Goal: Task Accomplishment & Management: Manage account settings

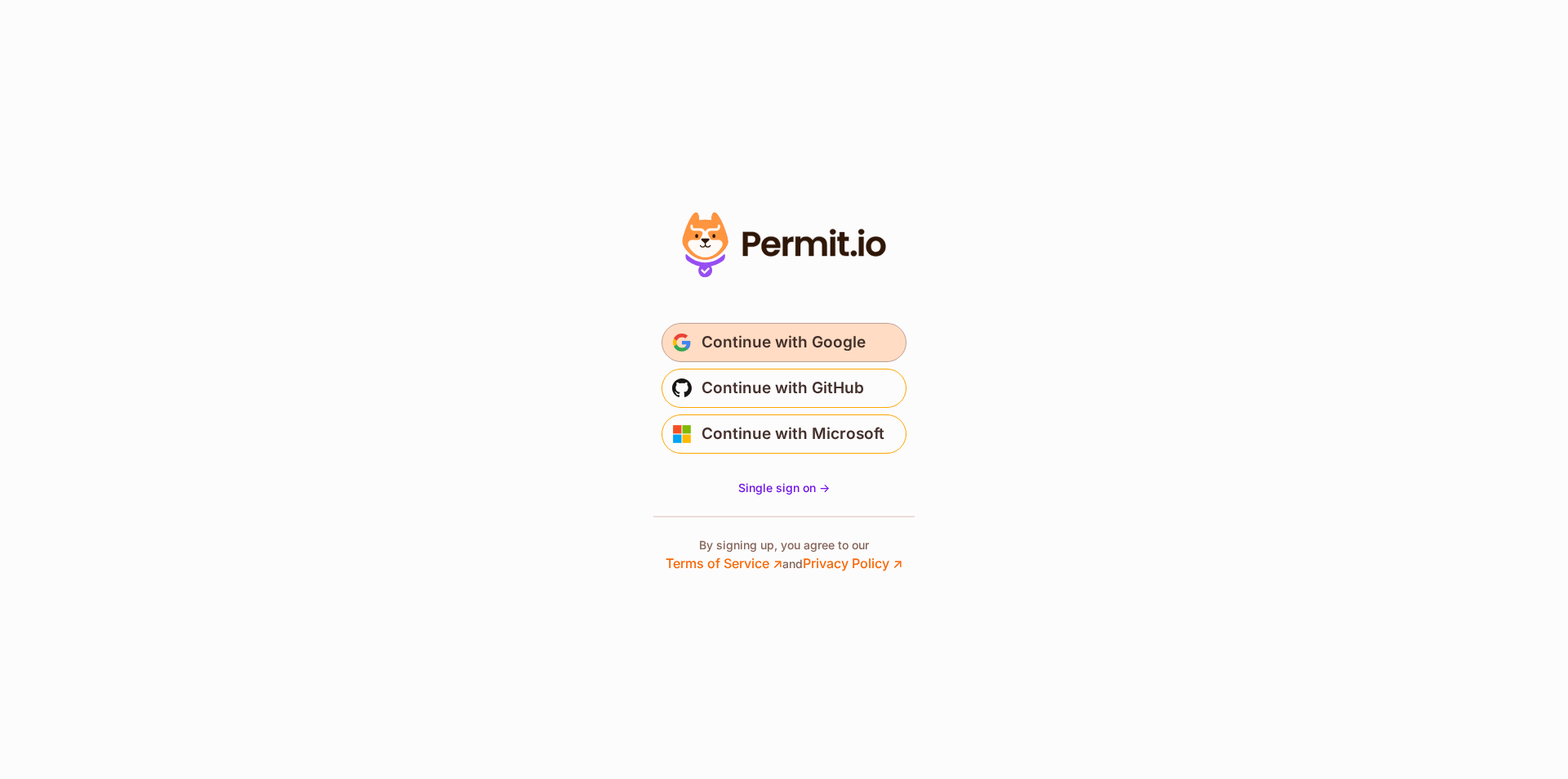
click at [774, 352] on span "Continue with Google" at bounding box center [783, 342] width 164 height 26
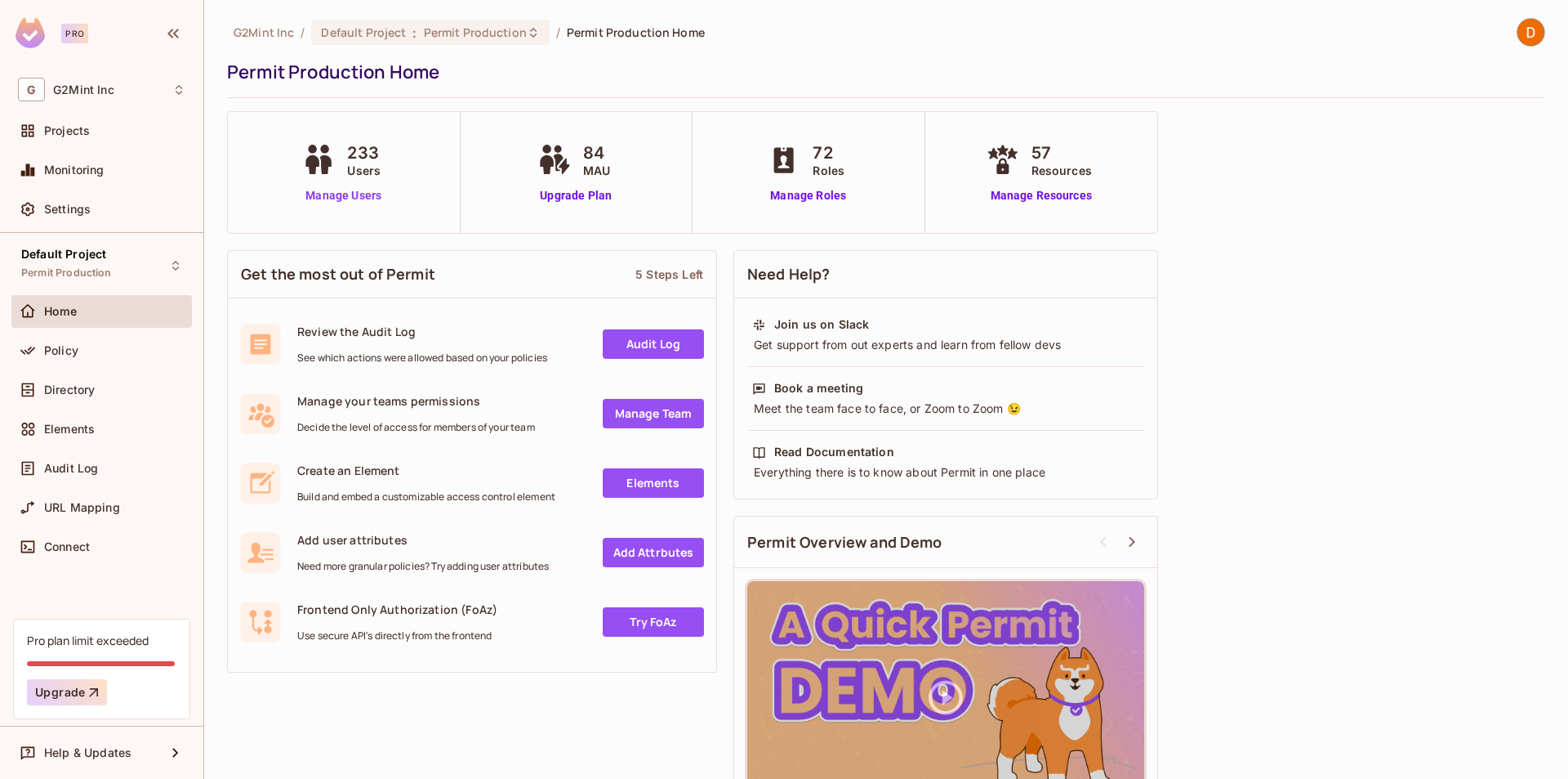
click at [348, 193] on link "Manage Users" at bounding box center [343, 196] width 91 height 17
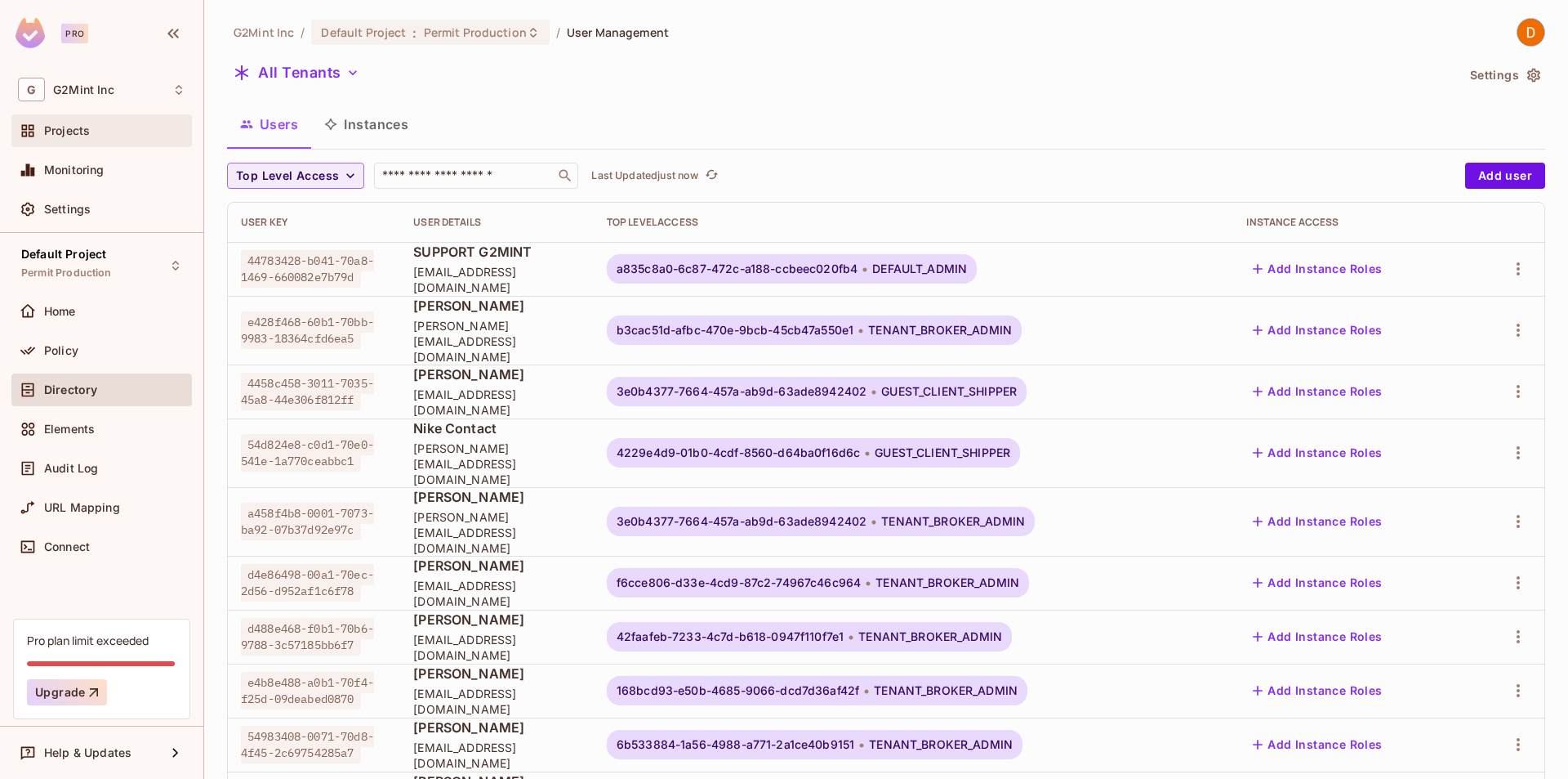
click at [74, 137] on span "Projects" at bounding box center [67, 131] width 46 height 13
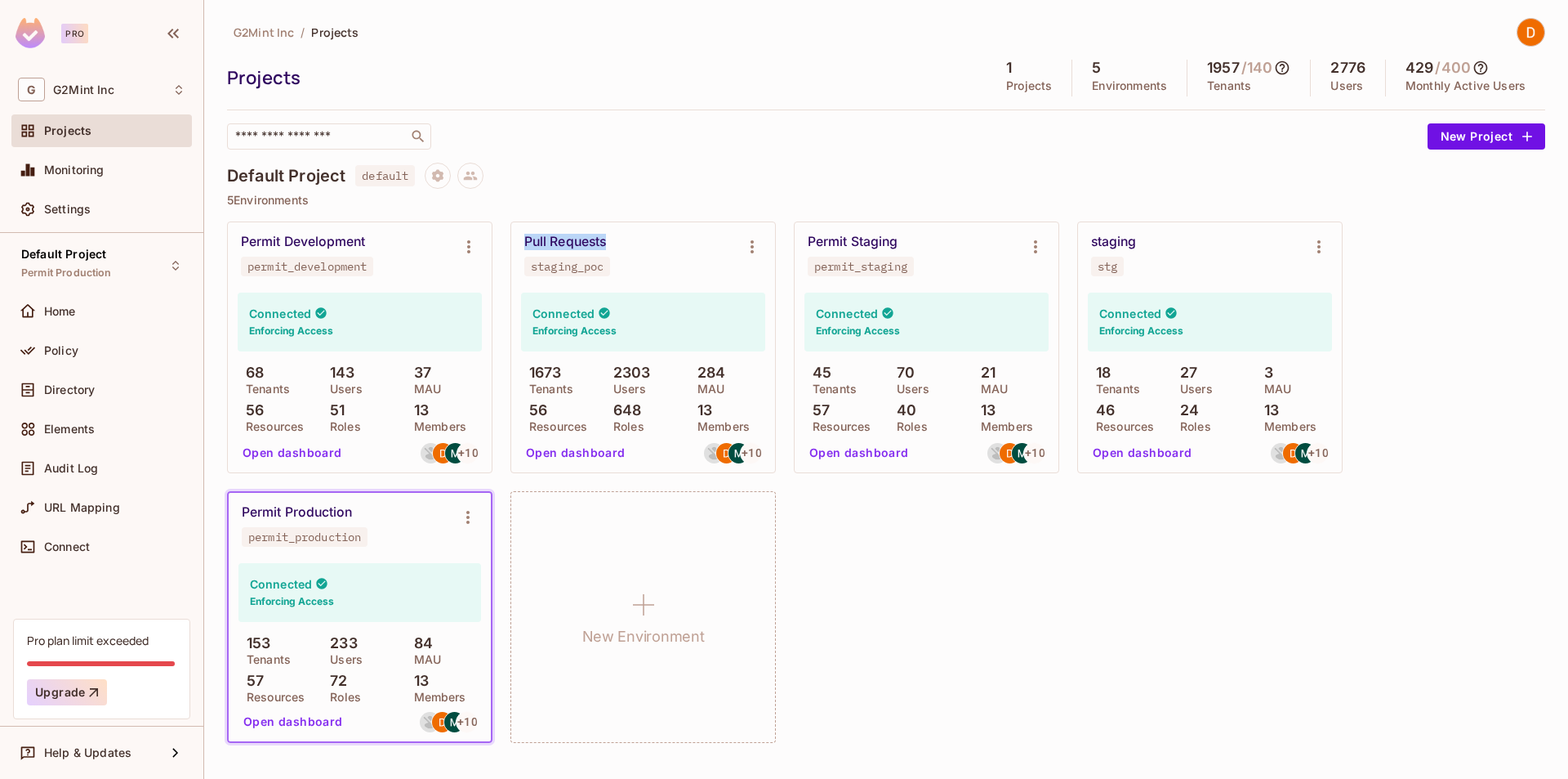
drag, startPoint x: 636, startPoint y: 240, endPoint x: 512, endPoint y: 244, distance: 124.1
click at [512, 244] on div "Pull Requests staging_poc" at bounding box center [643, 255] width 264 height 66
click at [1233, 476] on div "Permit Development permit_development Connected Enforcing Access 68 Tenants 143…" at bounding box center [886, 482] width 1318 height 521
drag, startPoint x: 559, startPoint y: 368, endPoint x: 770, endPoint y: 427, distance: 219.1
click at [770, 427] on div "Connected Enforcing Access 1673 Tenants 2303 Users 284 MAU 56 Resources 648 Rol…" at bounding box center [643, 380] width 264 height 185
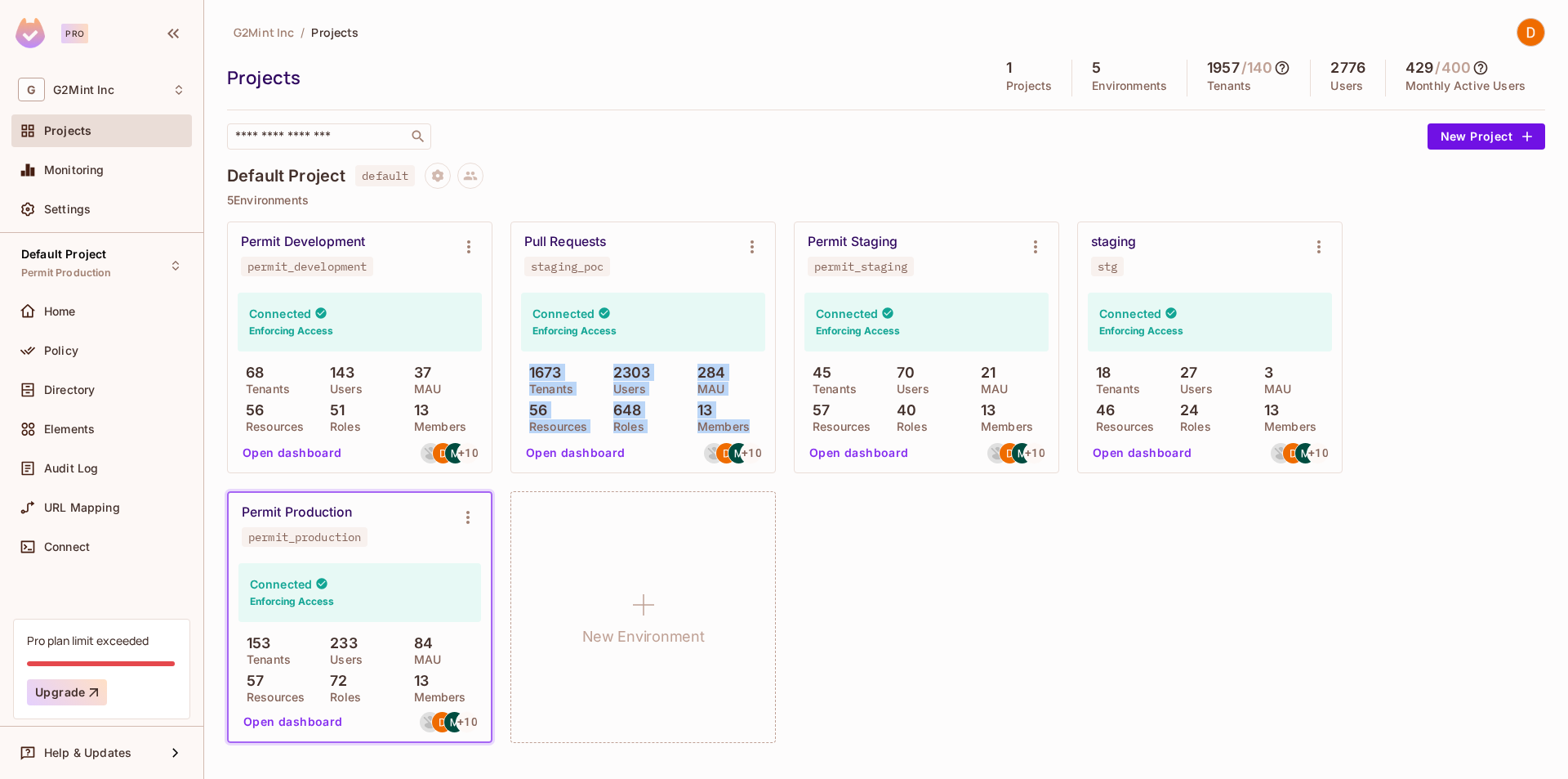
click at [544, 377] on p "1673" at bounding box center [541, 373] width 41 height 17
drag, startPoint x: 566, startPoint y: 367, endPoint x: 751, endPoint y: 387, distance: 186.1
click at [751, 390] on div "1673 Tenants 2303 Users 284 MAU 56 Resources 648 Roles 13 Members" at bounding box center [643, 398] width 245 height 67
click at [547, 388] on p "Tenants" at bounding box center [547, 389] width 52 height 13
click at [531, 380] on p "1673" at bounding box center [541, 373] width 41 height 17
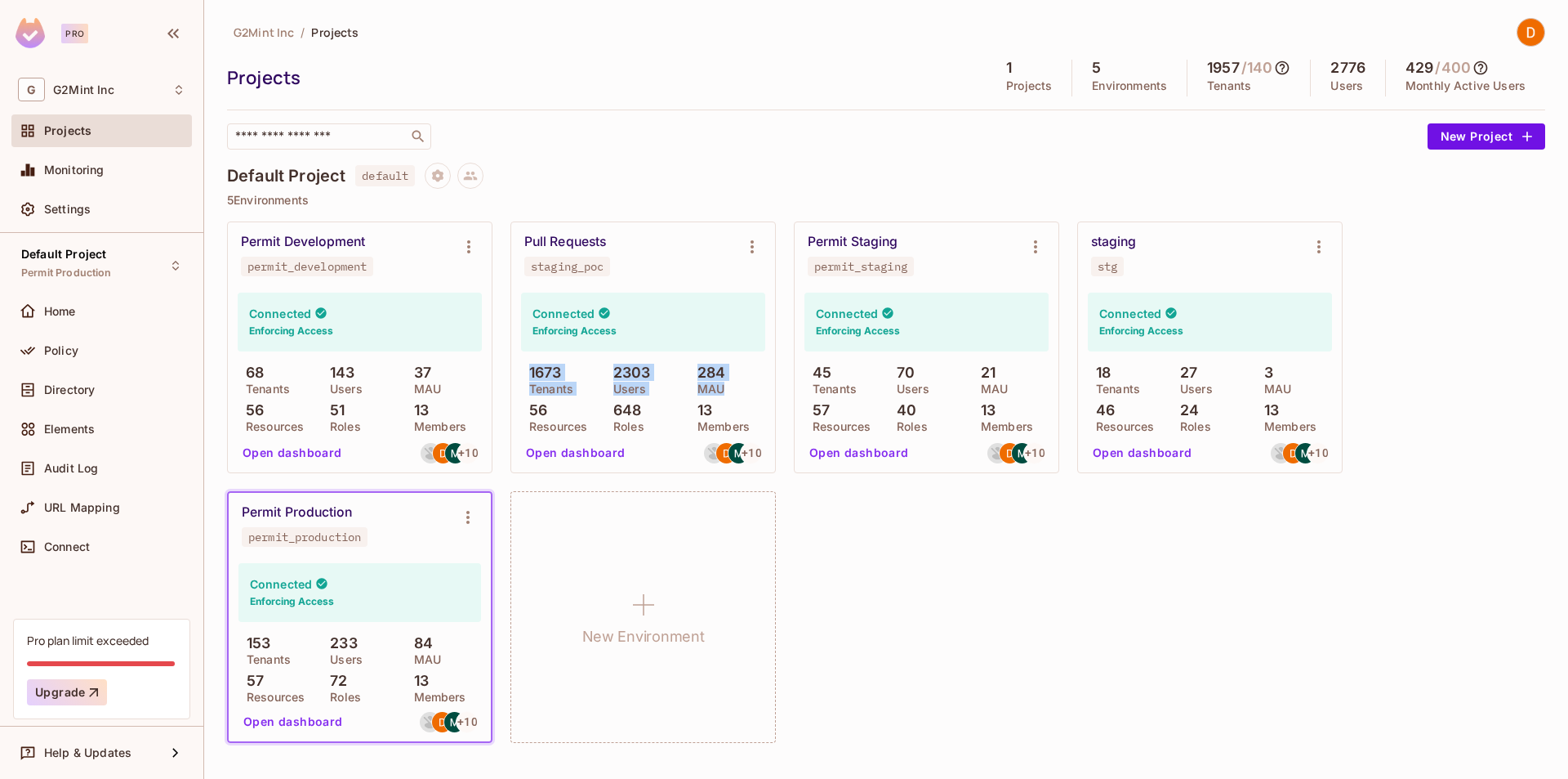
drag, startPoint x: 528, startPoint y: 375, endPoint x: 753, endPoint y: 395, distance: 225.9
click at [753, 395] on div "1673 Tenants 2303 Users 284 MAU 56 Resources 648 Roles 13 Members" at bounding box center [643, 398] width 245 height 67
click at [995, 533] on div "Permit Development permit_development Connected Enforcing Access 68 Tenants 143…" at bounding box center [886, 482] width 1318 height 521
click at [567, 451] on button "Open dashboard" at bounding box center [575, 452] width 112 height 26
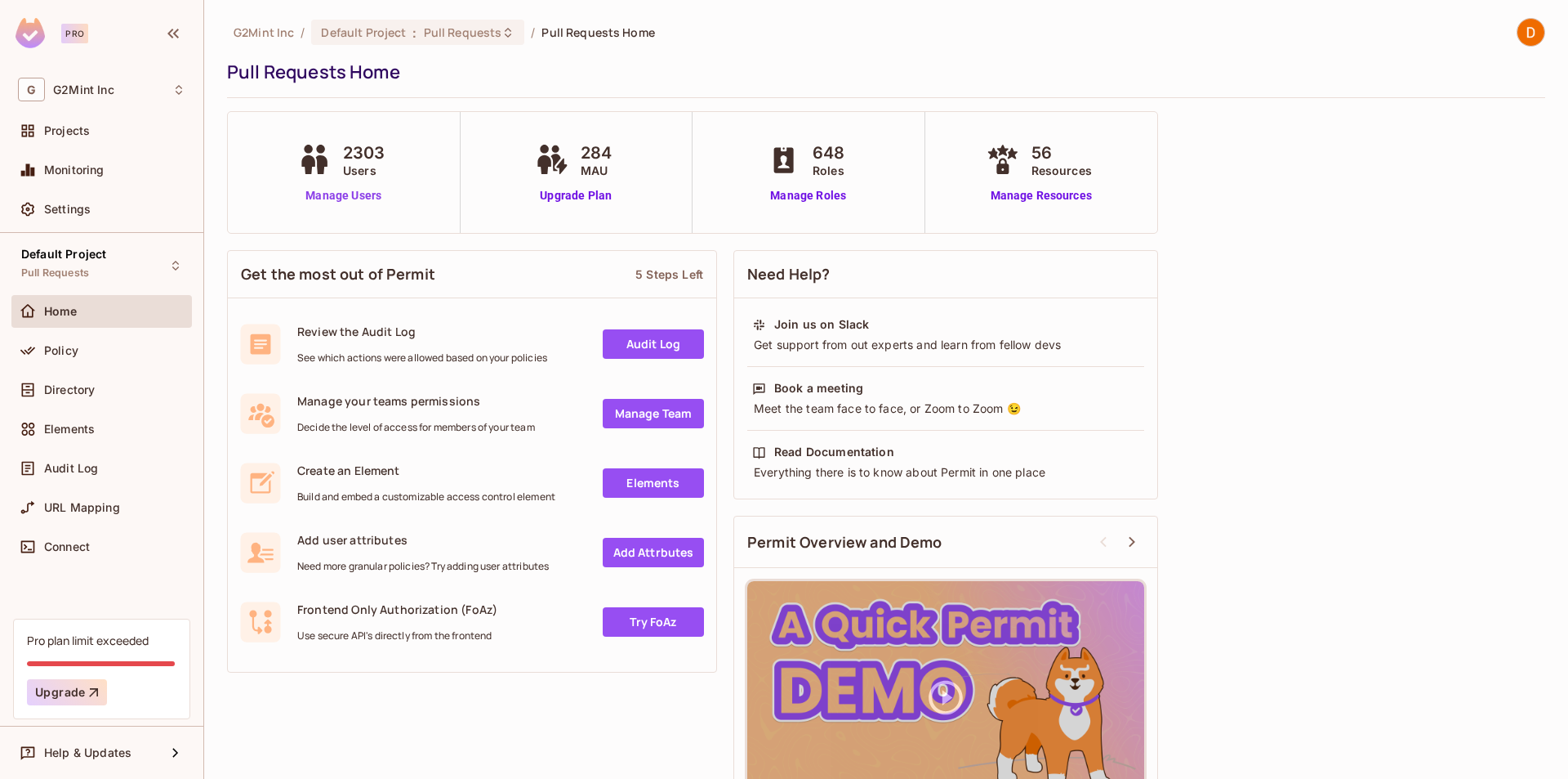
click at [334, 194] on link "Manage Users" at bounding box center [344, 196] width 100 height 17
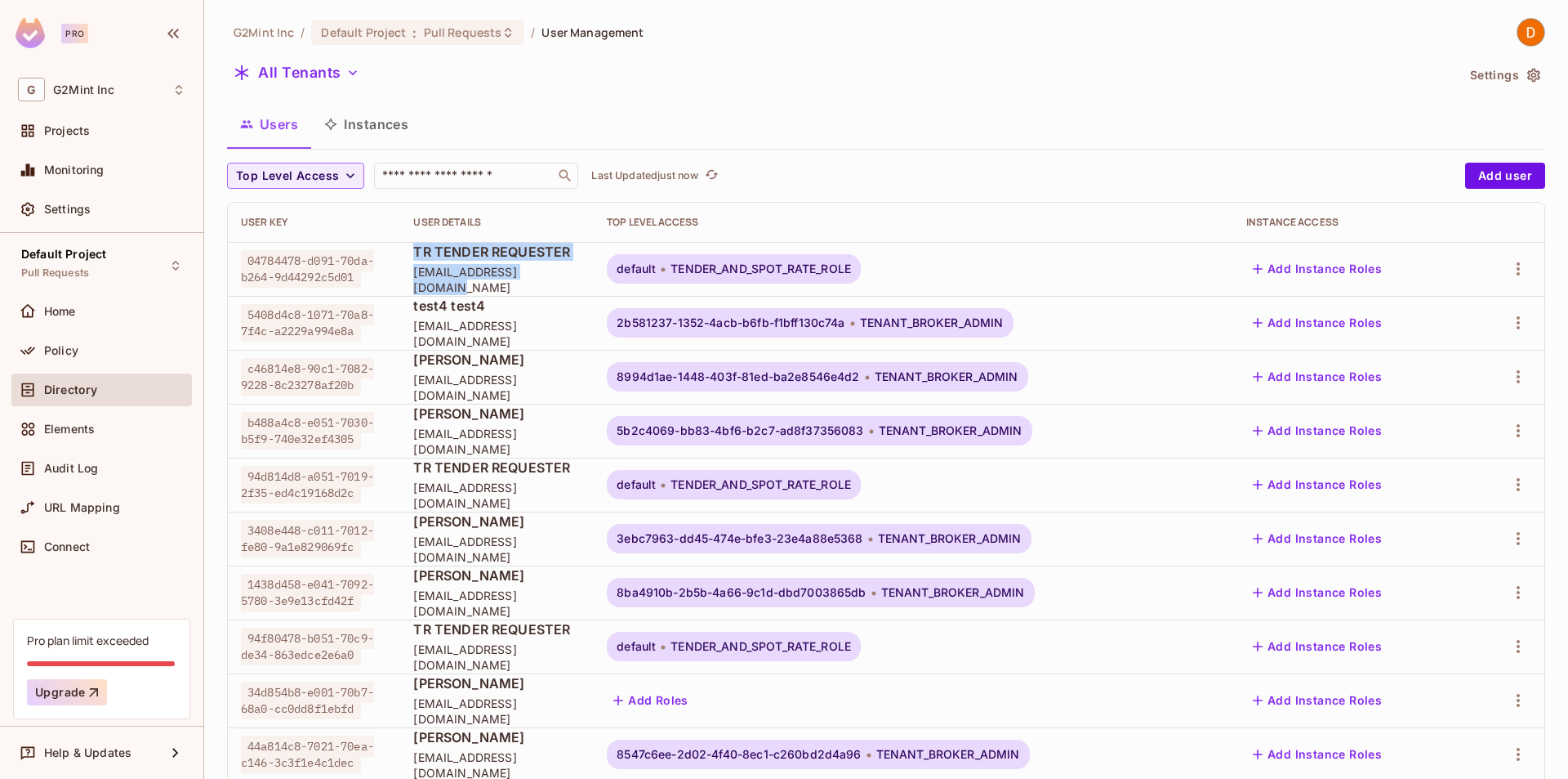
drag, startPoint x: 383, startPoint y: 284, endPoint x: 530, endPoint y: 280, distance: 147.1
click at [545, 282] on tr "04784478-d091-70da-b264-9d44292c5d01 TR TENDER REQUESTER tender.user@g2mint.com…" at bounding box center [886, 269] width 1316 height 54
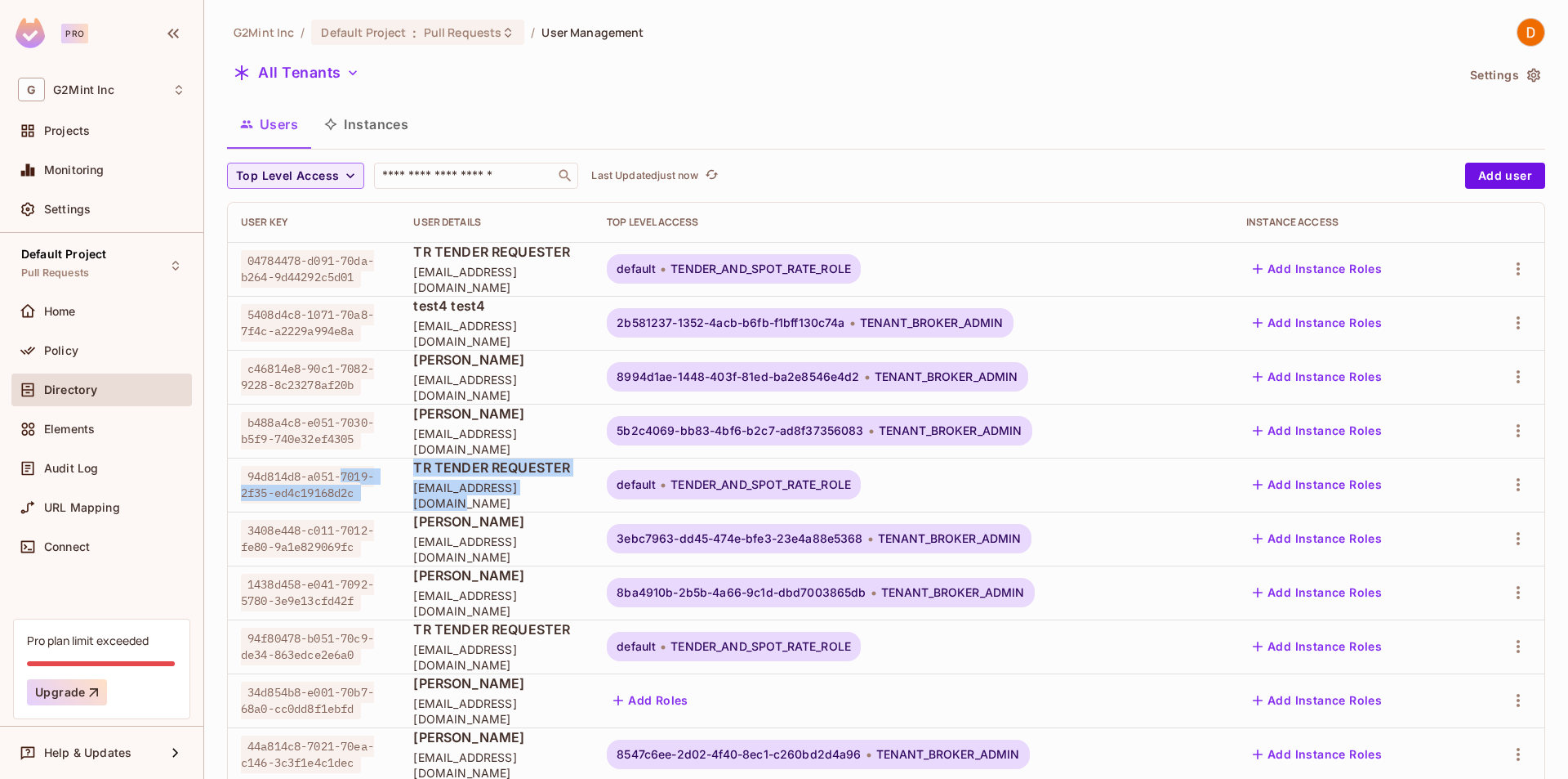
drag, startPoint x: 381, startPoint y: 471, endPoint x: 551, endPoint y: 498, distance: 172.1
click at [558, 501] on tr "94d814d8-a051-7019-2f35-ed4c19168d2c TR TENDER REQUESTER tender.user@g2mint.com…" at bounding box center [886, 484] width 1316 height 54
drag, startPoint x: 491, startPoint y: 608, endPoint x: 501, endPoint y: 647, distance: 40.3
click at [506, 612] on td "John Doe rzaci+testuser+sbx103@entos.dev" at bounding box center [497, 592] width 194 height 54
click at [443, 638] on span "TR TENDER REQUESTER" at bounding box center [497, 629] width 167 height 18
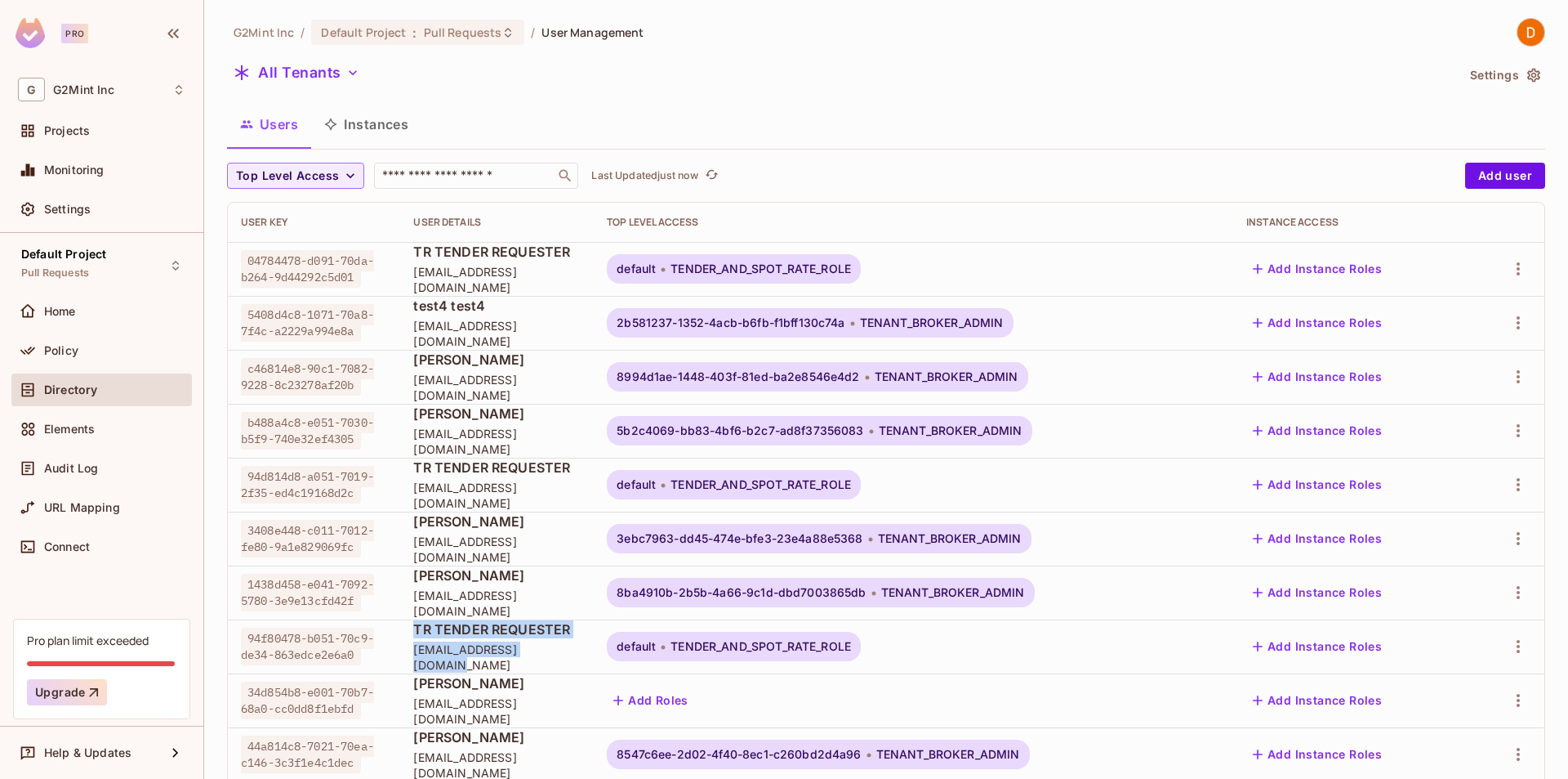
drag, startPoint x: 387, startPoint y: 644, endPoint x: 572, endPoint y: 664, distance: 186.1
click at [572, 664] on td "TR TENDER REQUESTER tender.user@g2mint.com" at bounding box center [497, 646] width 194 height 54
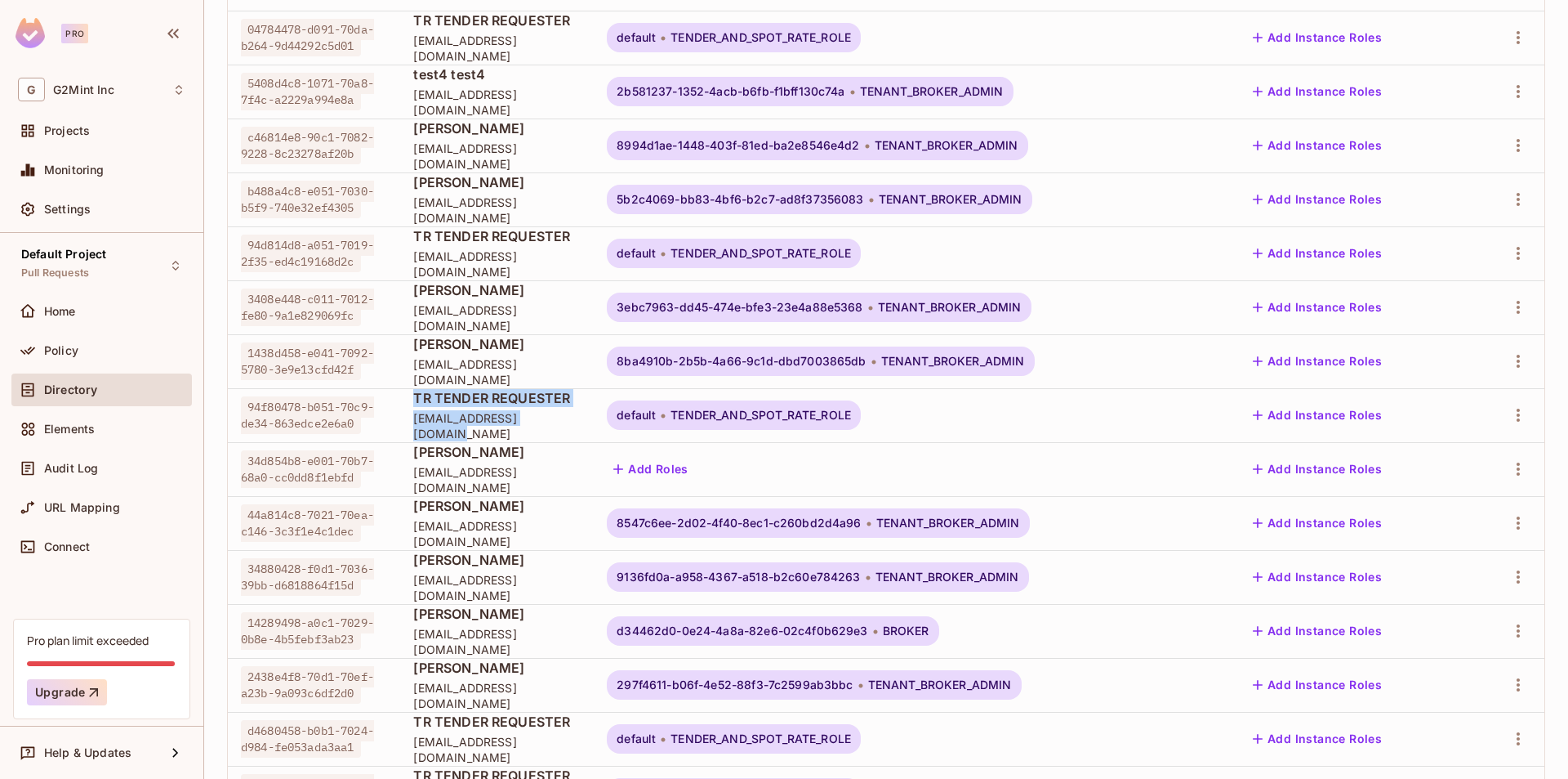
scroll to position [294, 0]
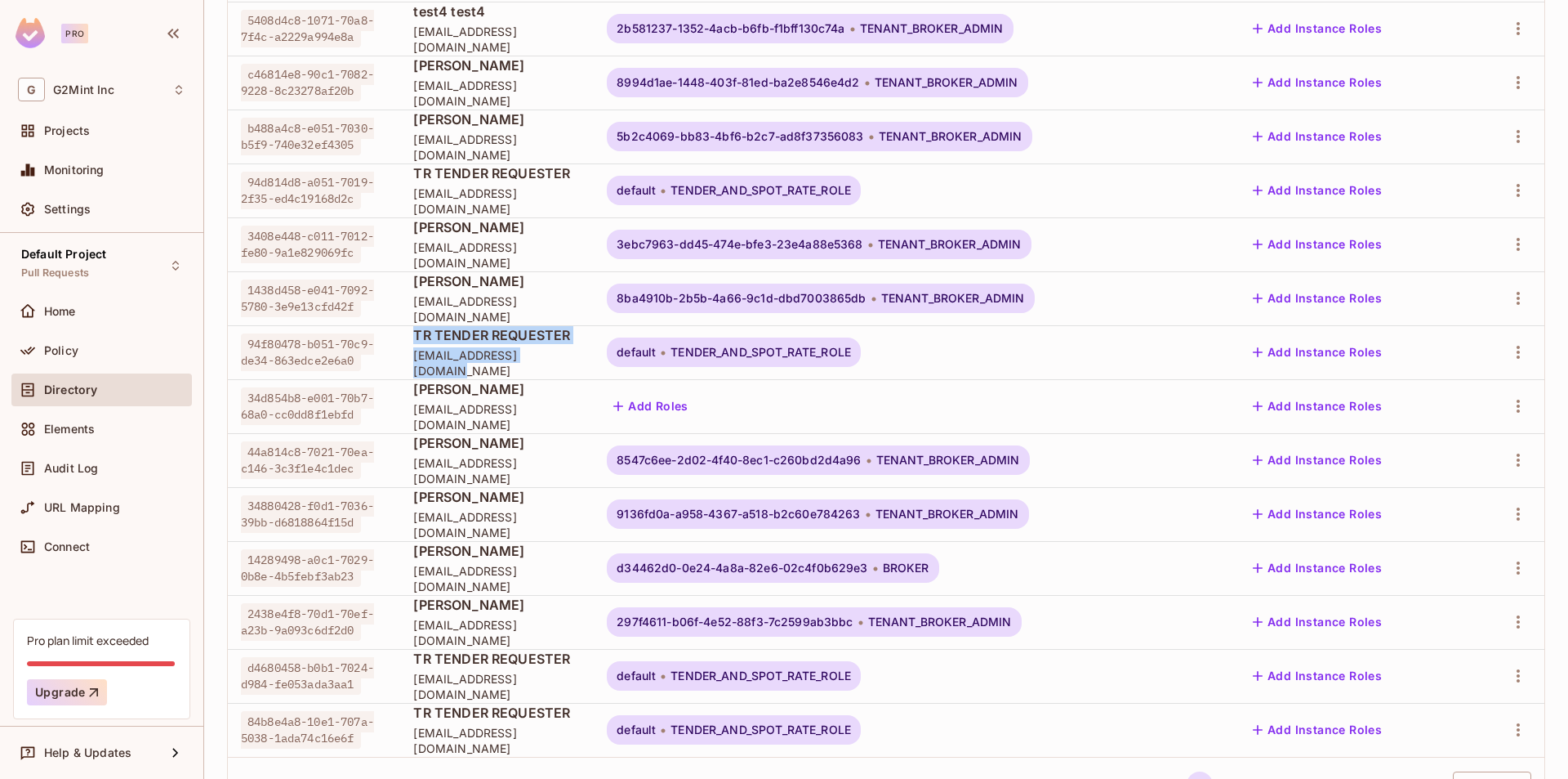
click at [446, 362] on span "[EMAIL_ADDRESS][DOMAIN_NAME]" at bounding box center [497, 362] width 167 height 31
drag, startPoint x: 398, startPoint y: 334, endPoint x: 540, endPoint y: 483, distance: 205.8
click at [557, 414] on tbody "04784478-d091-70da-b264-9d44292c5d01 TR TENDER REQUESTER tender.user@g2mint.com…" at bounding box center [886, 352] width 1316 height 809
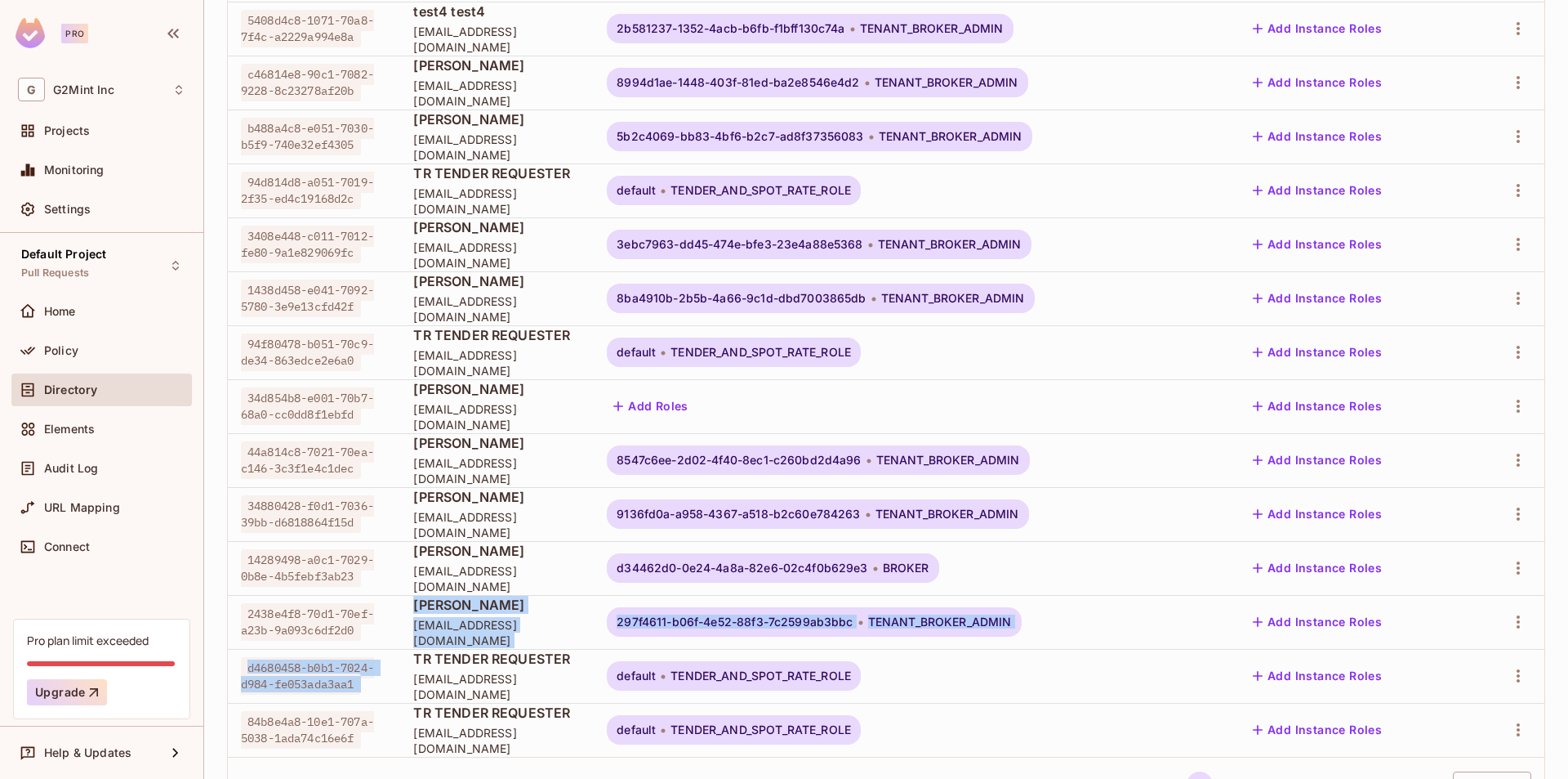
drag, startPoint x: 367, startPoint y: 632, endPoint x: 550, endPoint y: 656, distance: 184.6
click at [548, 656] on tbody "04784478-d091-70da-b264-9d44292c5d01 TR TENDER REQUESTER tender.user@g2mint.com…" at bounding box center [886, 352] width 1316 height 809
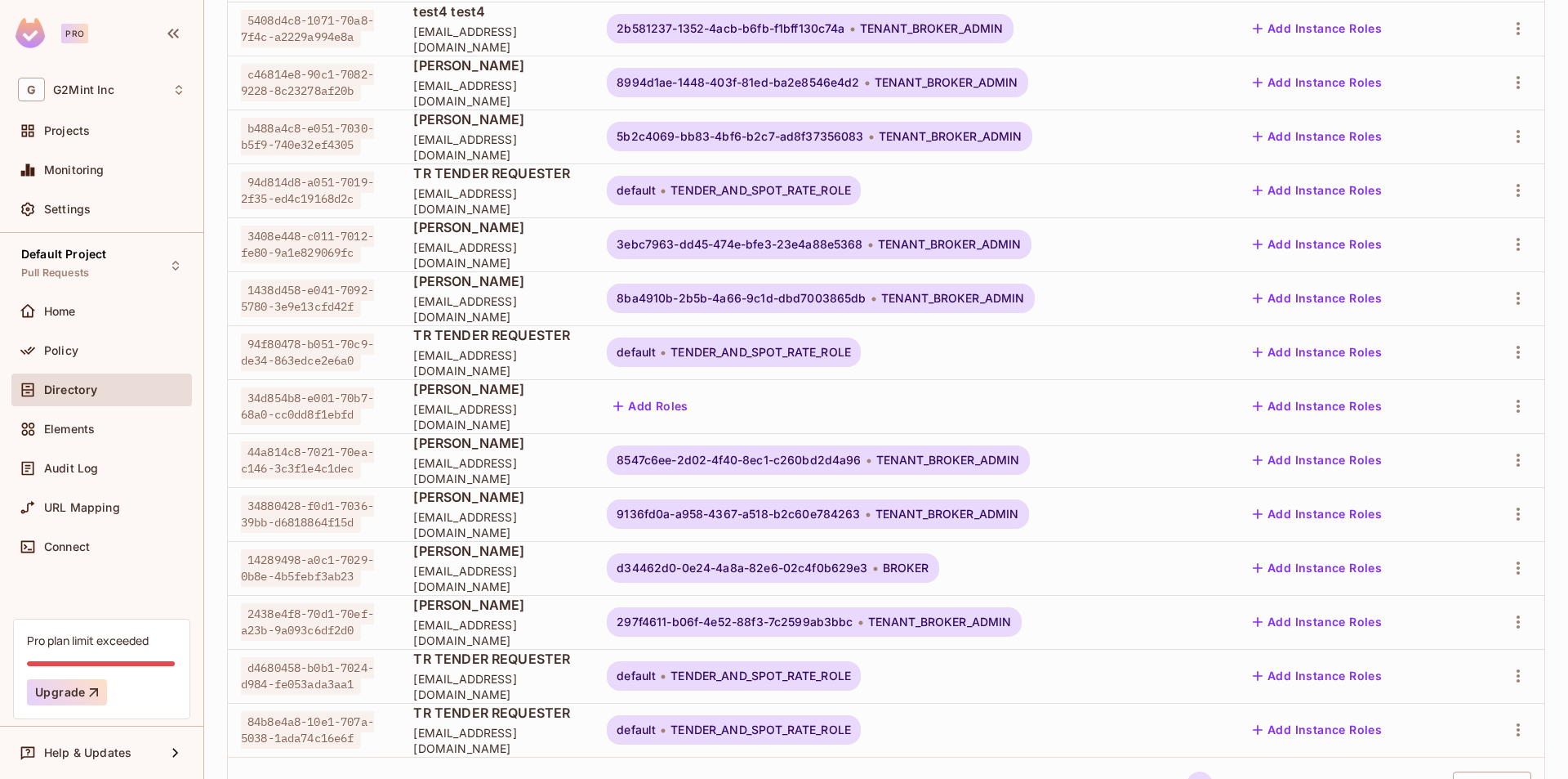
click at [423, 661] on span "TR TENDER REQUESTER" at bounding box center [497, 658] width 167 height 18
drag, startPoint x: 395, startPoint y: 663, endPoint x: 540, endPoint y: 709, distance: 152.1
click at [561, 696] on td "TR TENDER REQUESTER tender.user@g2mint.com" at bounding box center [497, 675] width 194 height 54
drag, startPoint x: 428, startPoint y: 718, endPoint x: 524, endPoint y: 749, distance: 100.9
click at [524, 746] on div "TR TENDER REQUESTER tender.user@g2mint.com" at bounding box center [497, 729] width 167 height 52
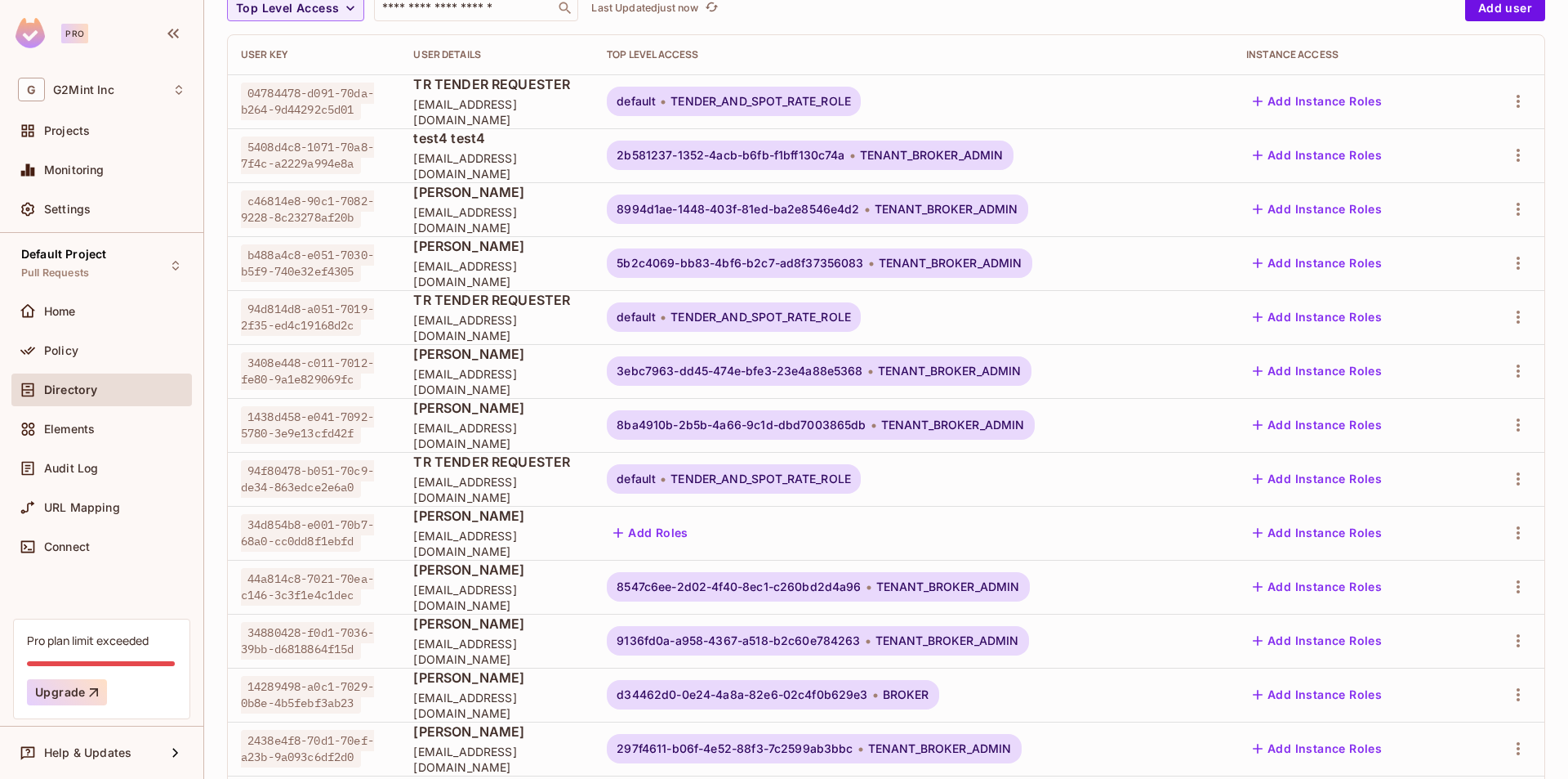
scroll to position [0, 0]
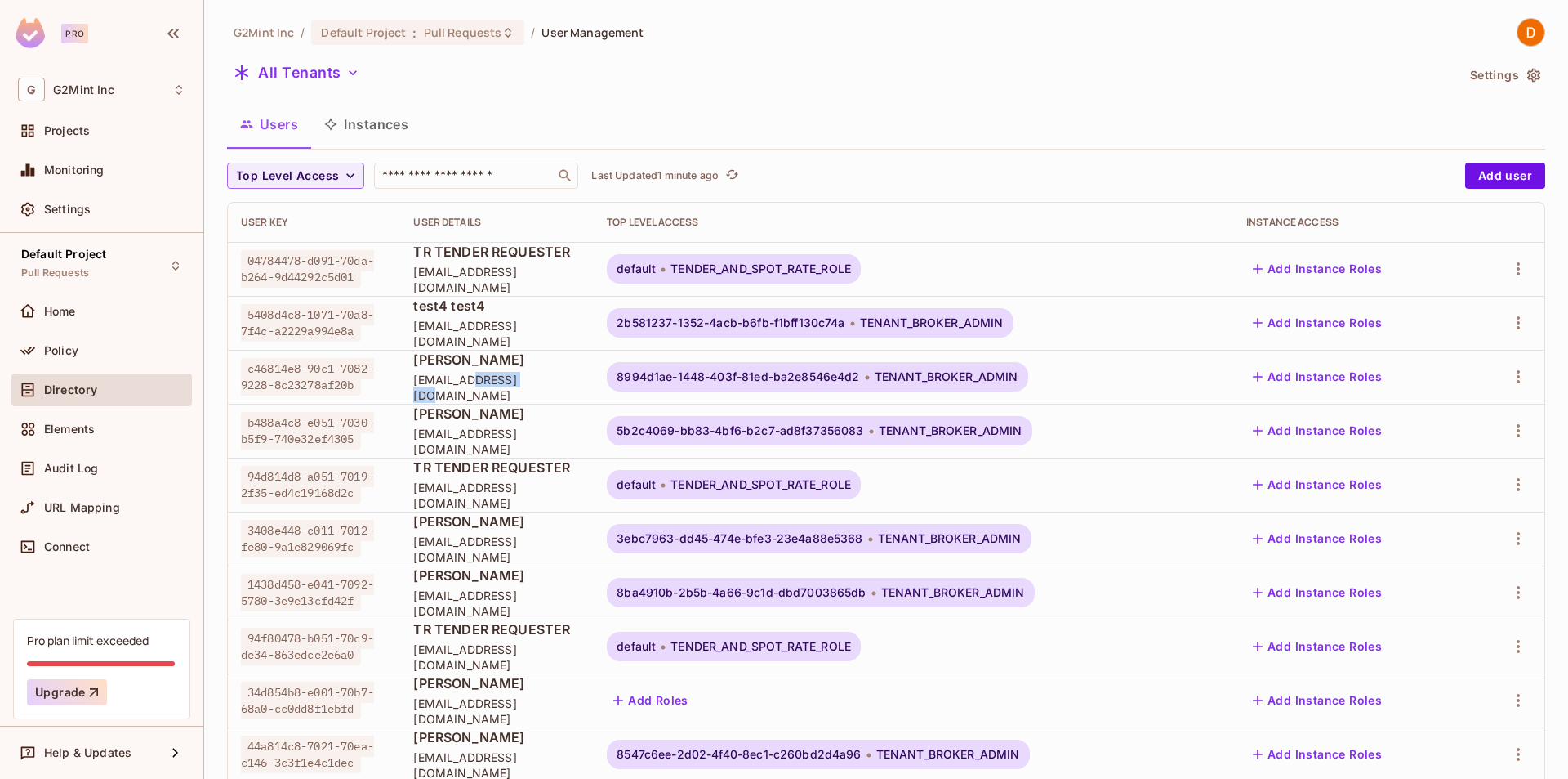
drag, startPoint x: 453, startPoint y: 389, endPoint x: 513, endPoint y: 389, distance: 60.0
click at [513, 389] on span "[EMAIL_ADDRESS][DOMAIN_NAME]" at bounding box center [497, 387] width 167 height 31
drag, startPoint x: 448, startPoint y: 275, endPoint x: 595, endPoint y: 282, distance: 147.2
click at [581, 285] on span "[EMAIL_ADDRESS][DOMAIN_NAME]" at bounding box center [497, 279] width 167 height 31
drag, startPoint x: 468, startPoint y: 393, endPoint x: 545, endPoint y: 390, distance: 77.1
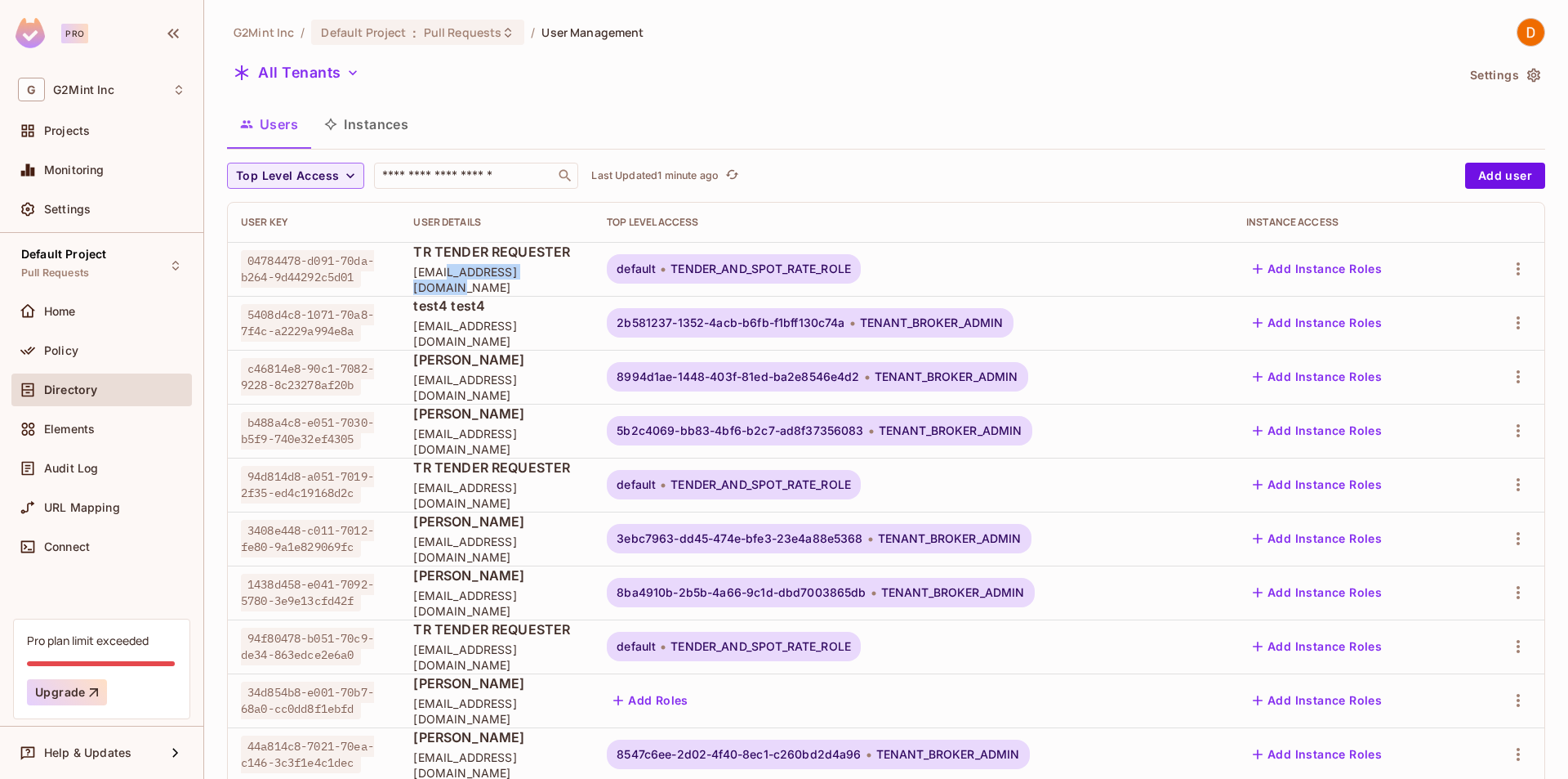
click at [544, 392] on span "[EMAIL_ADDRESS][DOMAIN_NAME]" at bounding box center [497, 387] width 167 height 31
click at [455, 163] on div "​" at bounding box center [476, 175] width 204 height 26
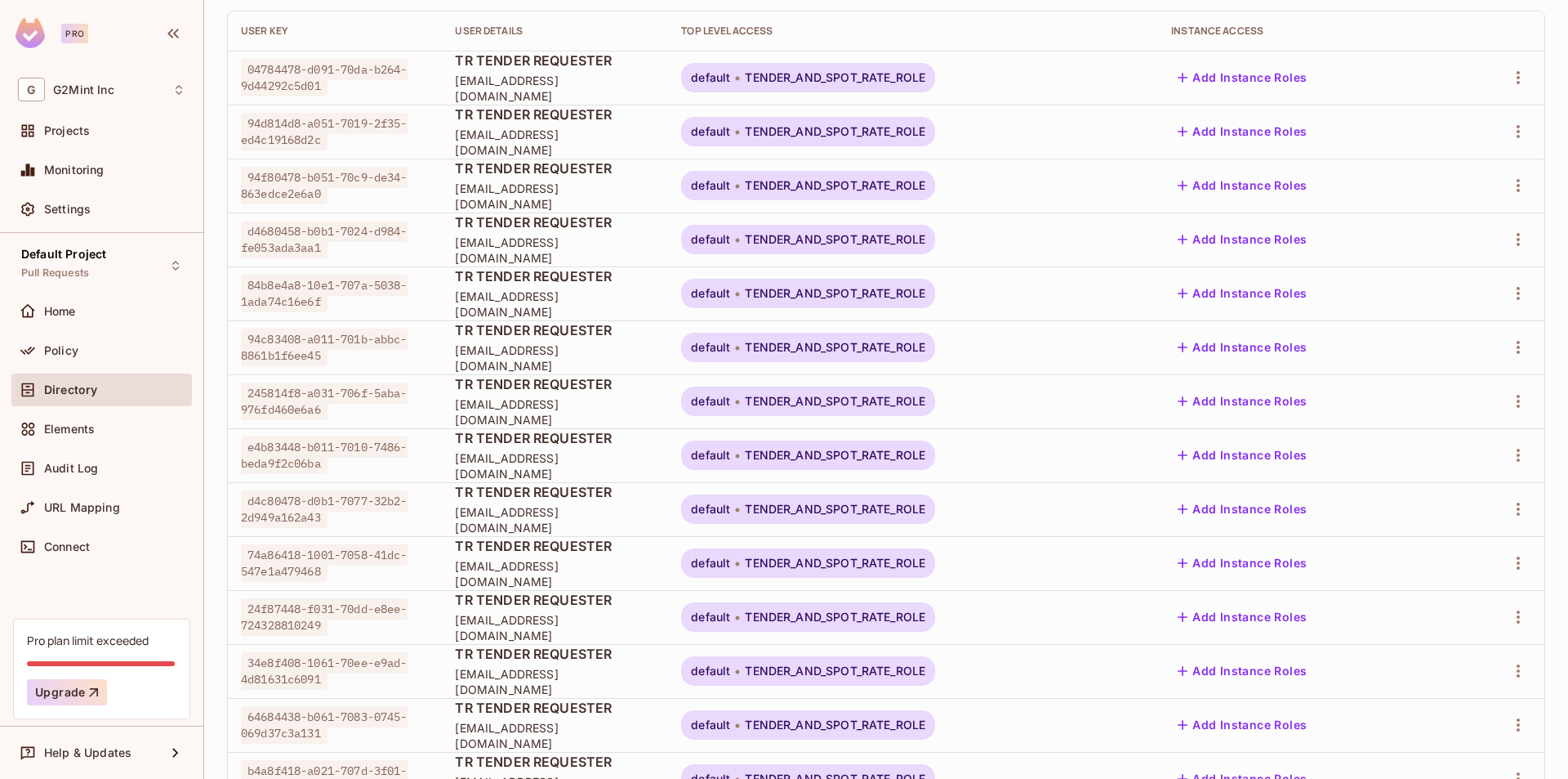
scroll to position [363, 0]
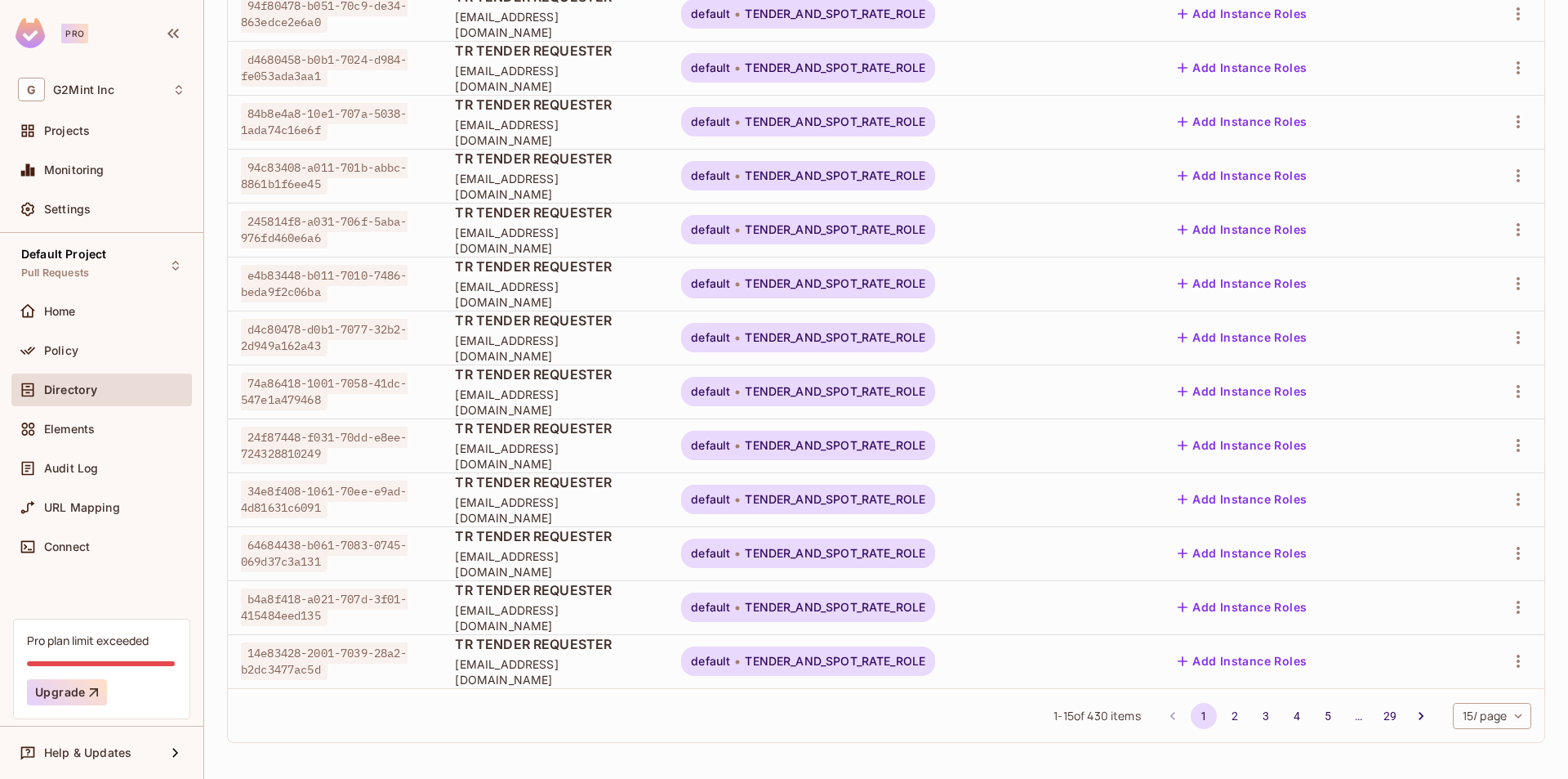
click at [1458, 712] on body "Pro G G2Mint Inc Projects Monitoring Settings Default Project Pull Requests Hom…" at bounding box center [784, 390] width 1568 height 779
click at [1458, 747] on li "100 / page" at bounding box center [1478, 742] width 82 height 34
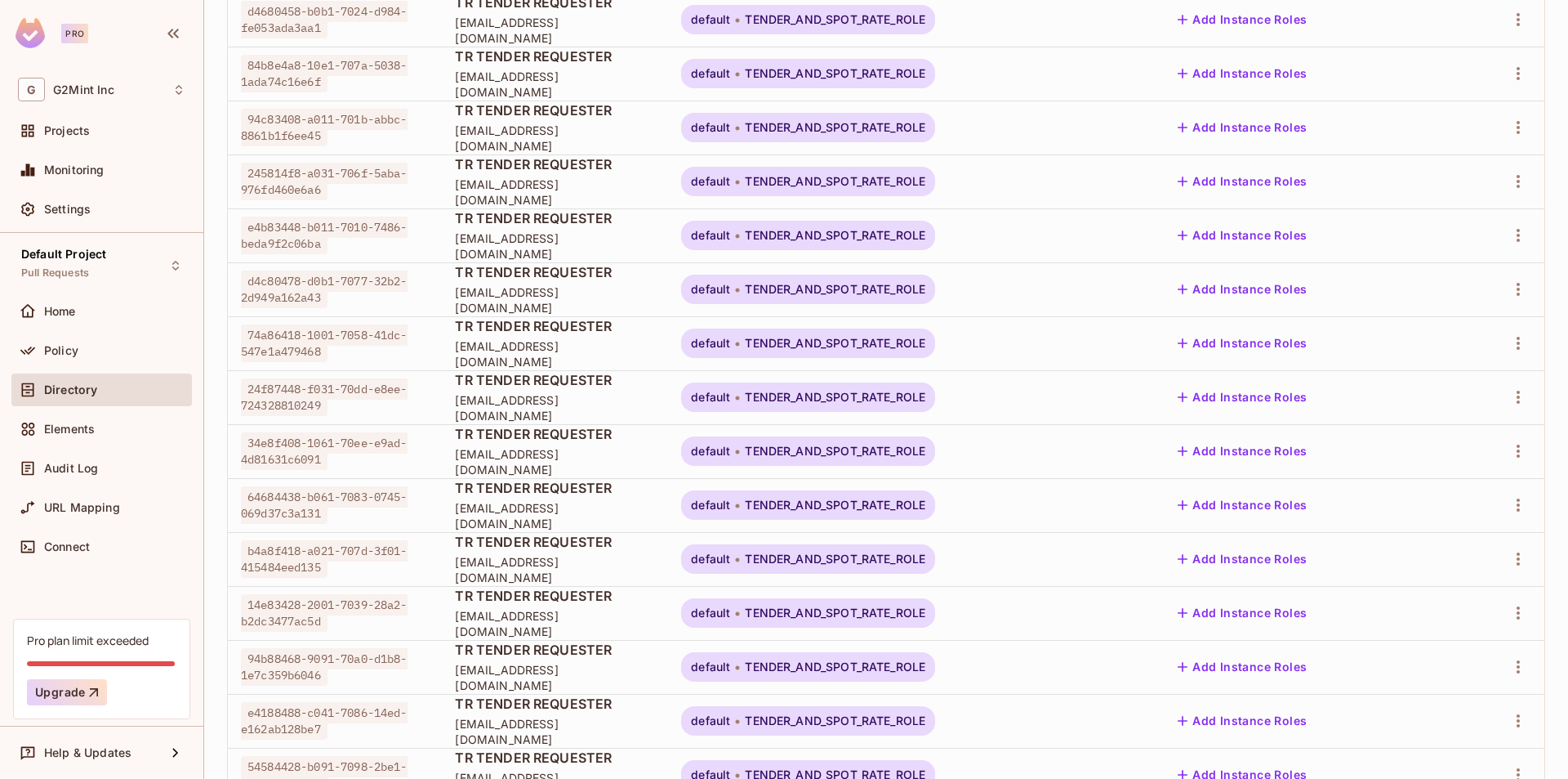
scroll to position [0, 0]
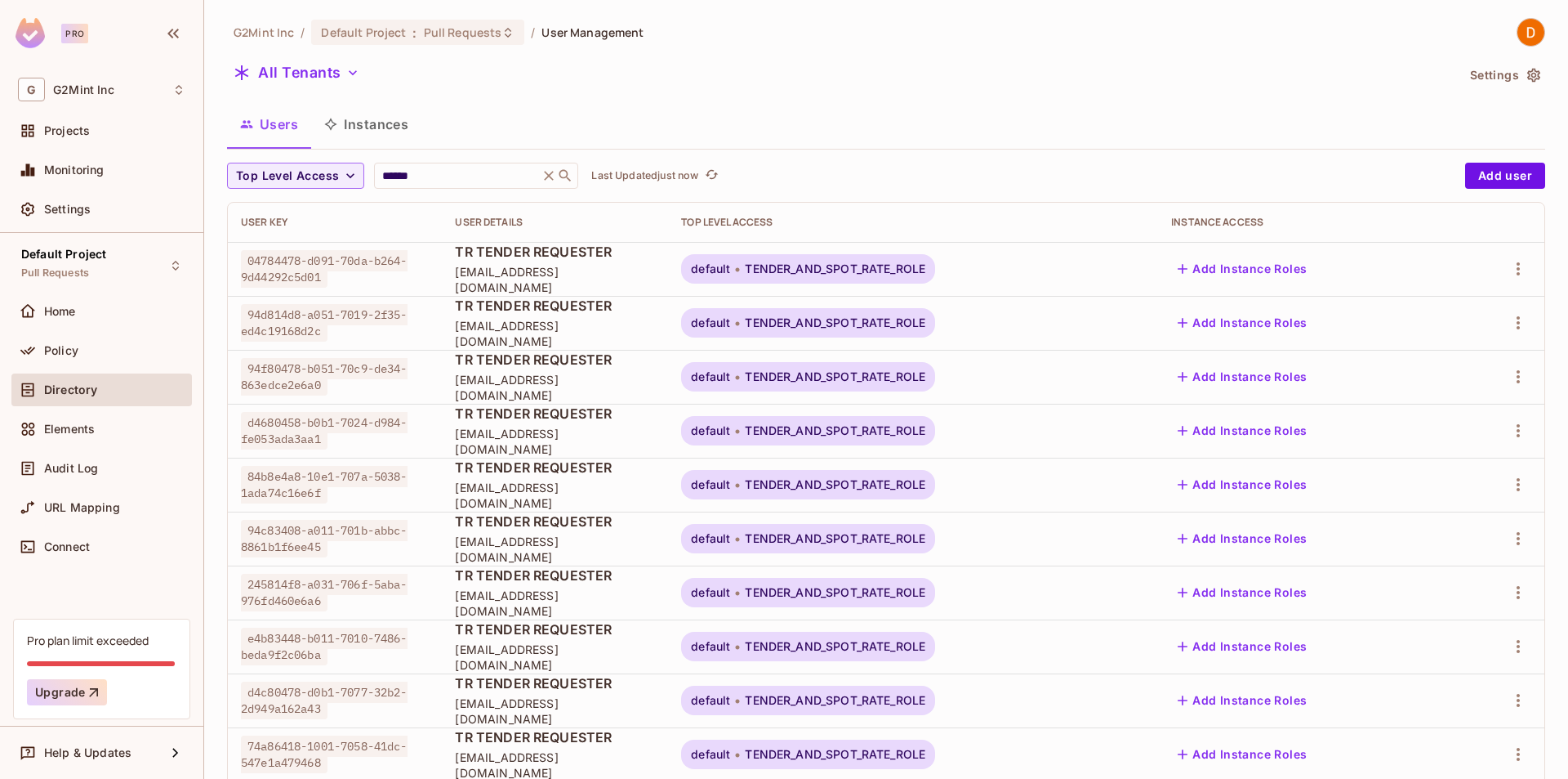
drag, startPoint x: 438, startPoint y: 166, endPoint x: 311, endPoint y: 150, distance: 128.0
drag, startPoint x: 433, startPoint y: 168, endPoint x: 308, endPoint y: 112, distance: 137.0
click at [367, 169] on div "Top Level Access ****** ​ Last Updated just now" at bounding box center [842, 175] width 1229 height 26
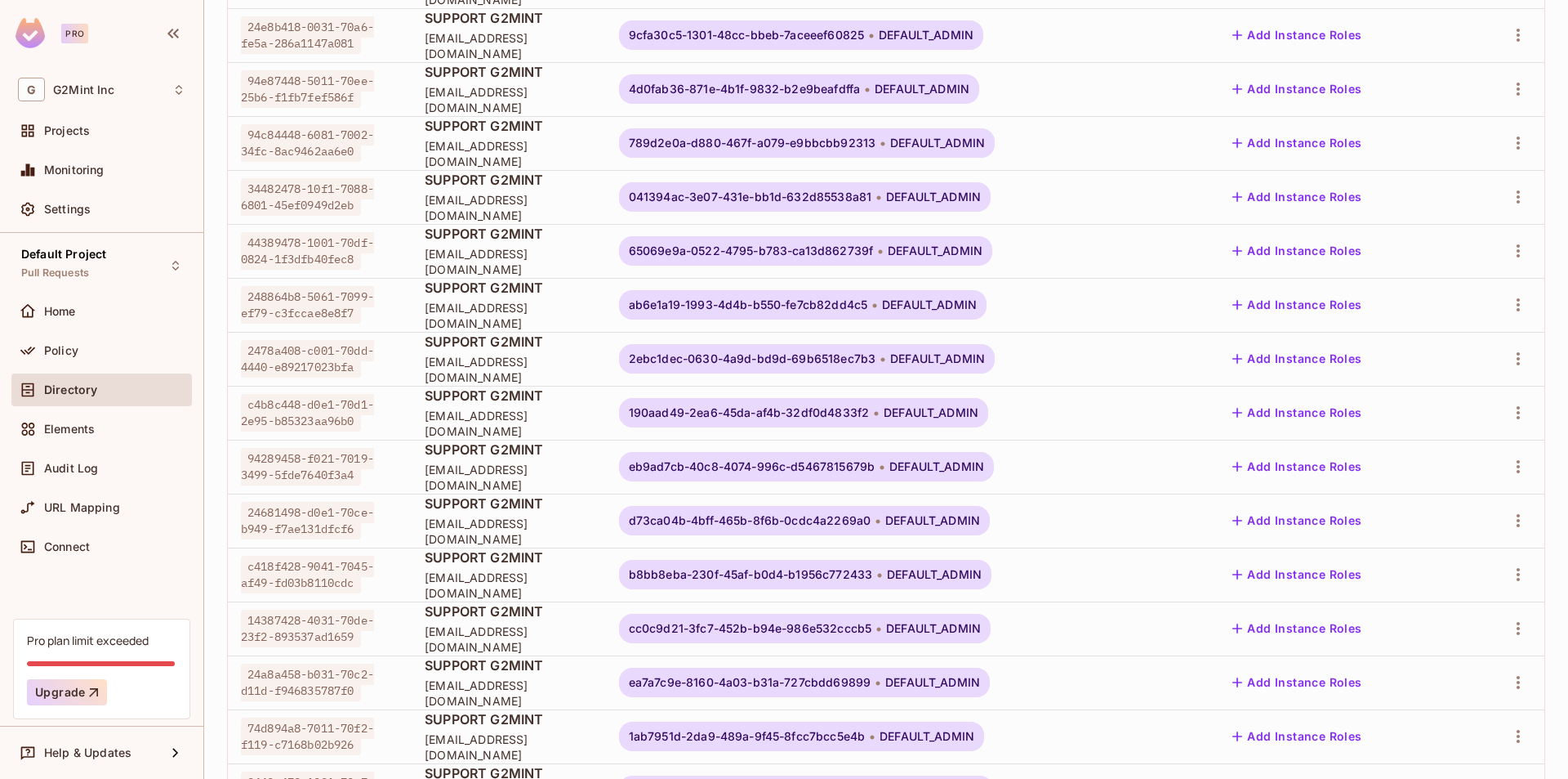
scroll to position [3706, 0]
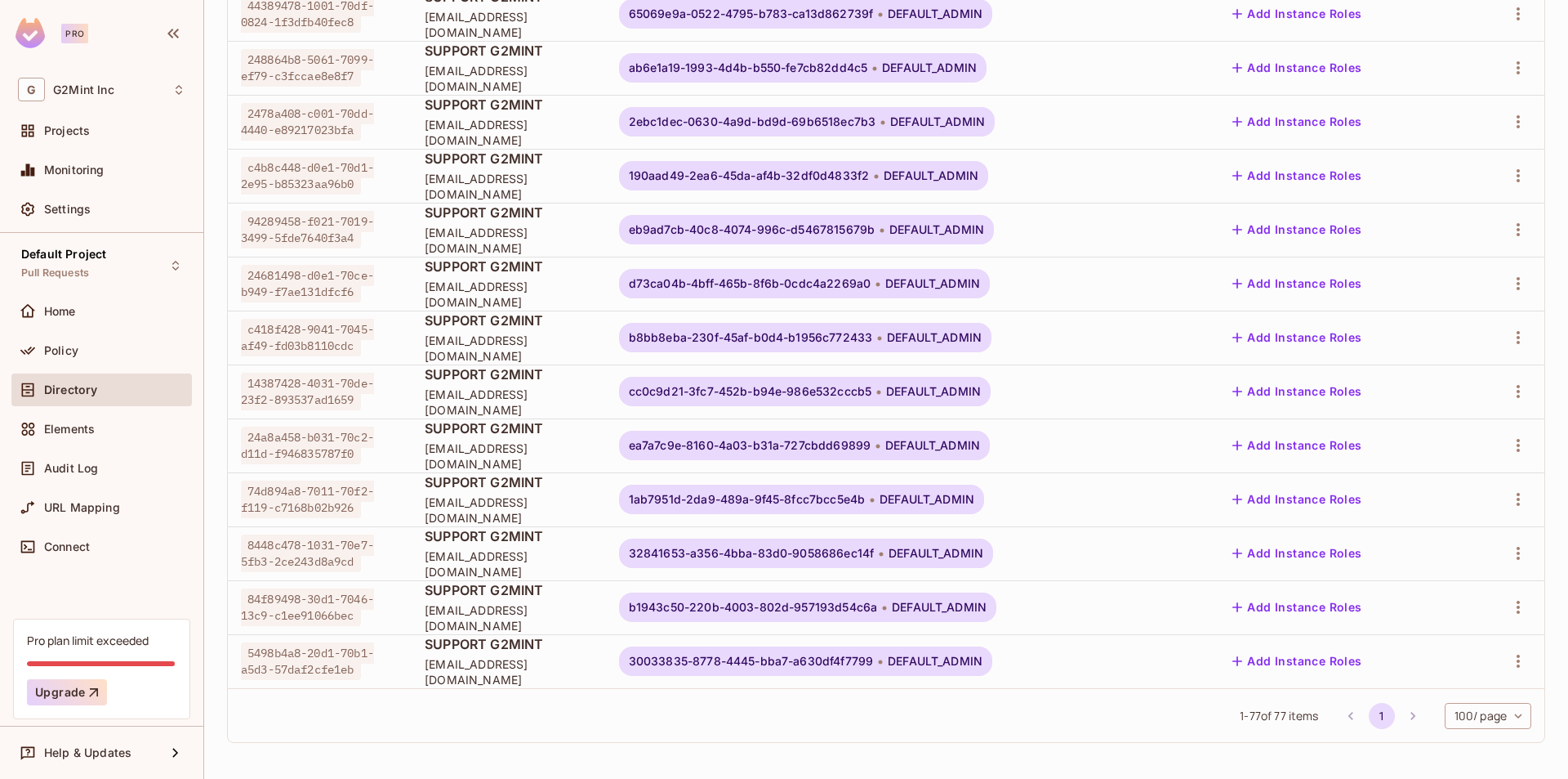
type input "*******"
drag, startPoint x: 1239, startPoint y: 728, endPoint x: 1326, endPoint y: 731, distance: 87.1
click at [1349, 729] on div "1 - 77 of 77 items 1 100 / page *** ​" at bounding box center [886, 715] width 1316 height 54
drag, startPoint x: 1216, startPoint y: 721, endPoint x: 1279, endPoint y: 713, distance: 63.5
click at [1279, 713] on div "1 - 77 of 77 items 1 100 / page *** ​" at bounding box center [886, 715] width 1316 height 54
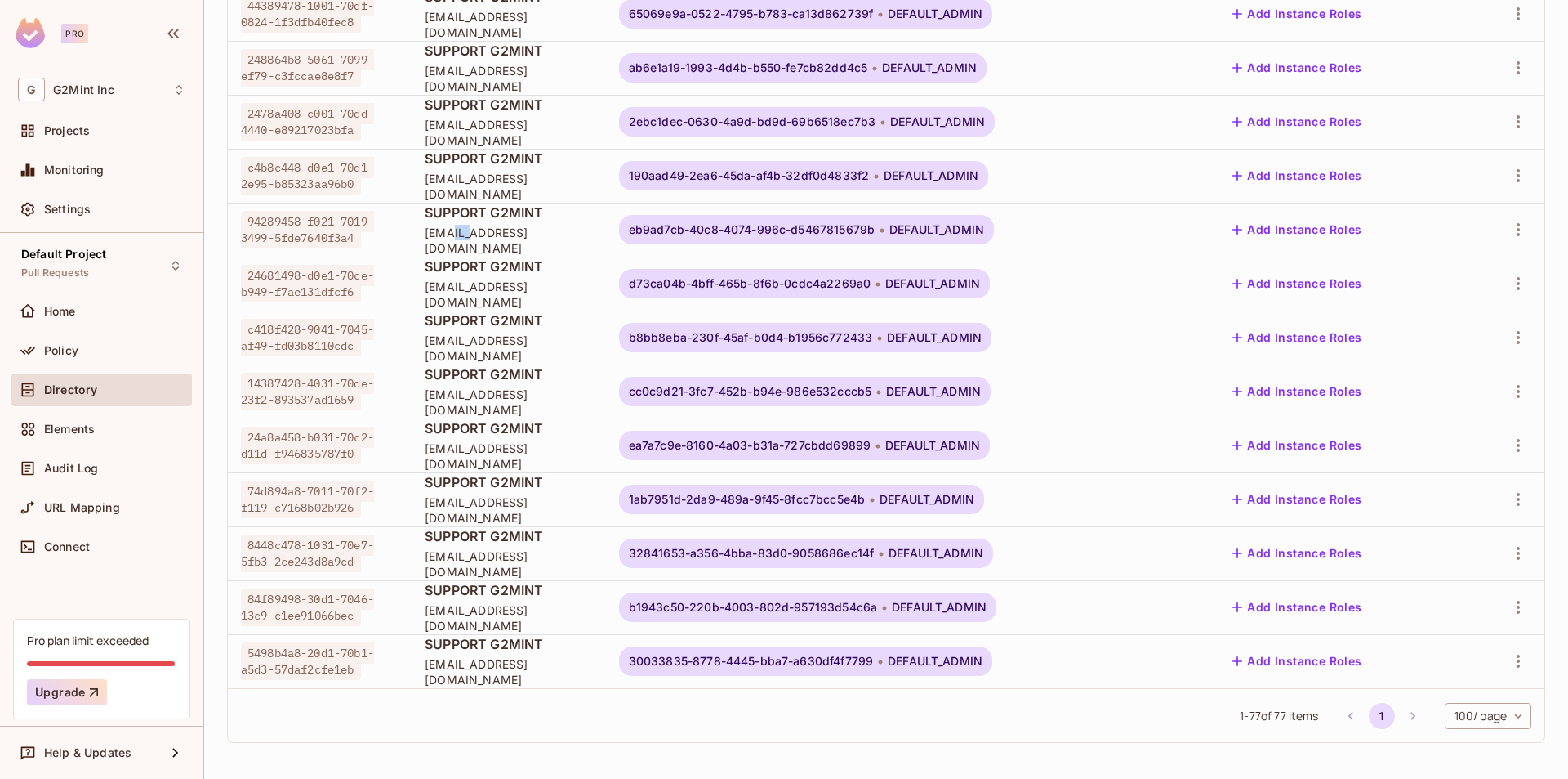
drag, startPoint x: 463, startPoint y: 241, endPoint x: 445, endPoint y: 236, distance: 18.7
click at [445, 236] on span "support@g2mint.com" at bounding box center [508, 240] width 168 height 31
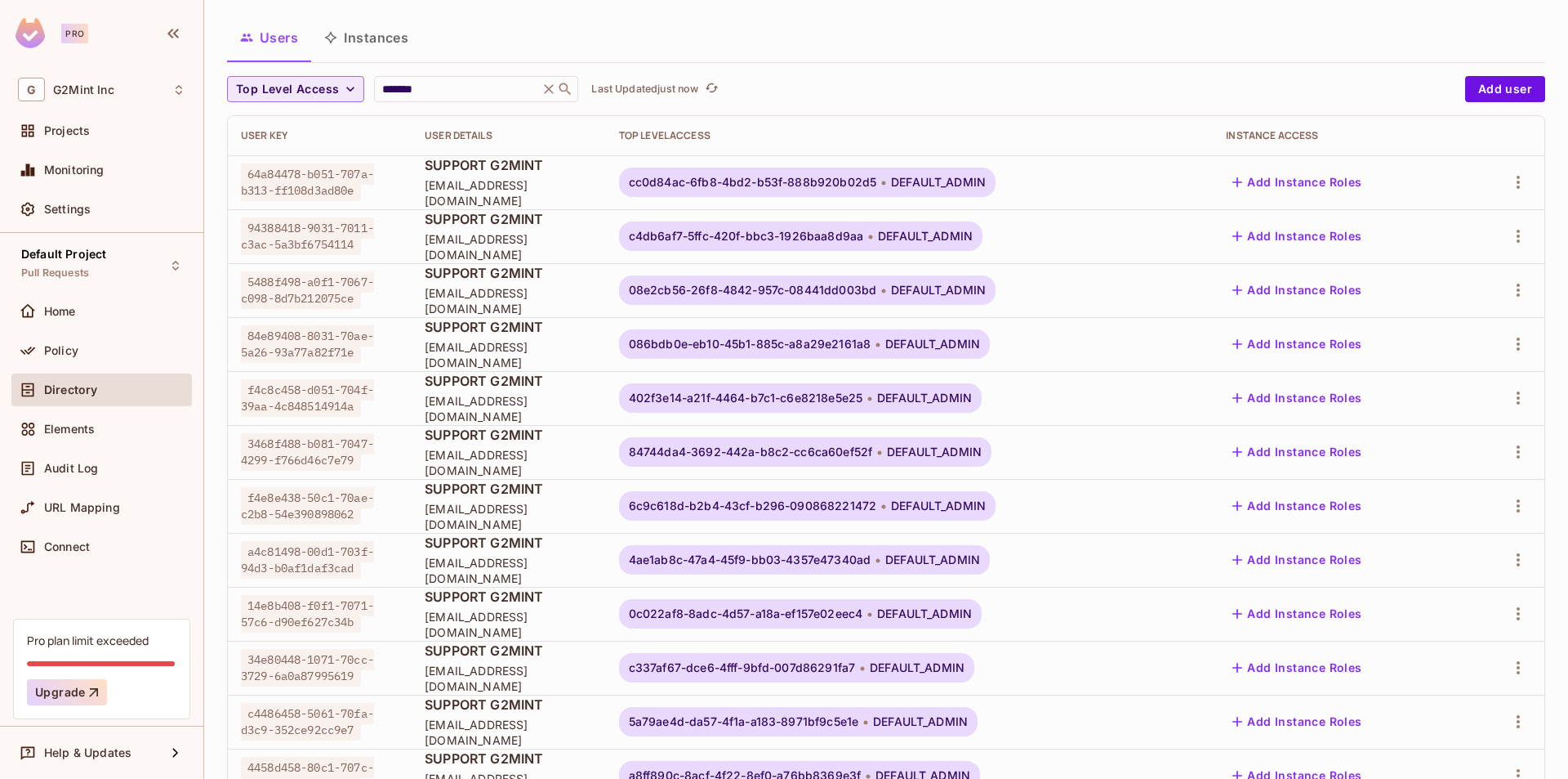
scroll to position [0, 0]
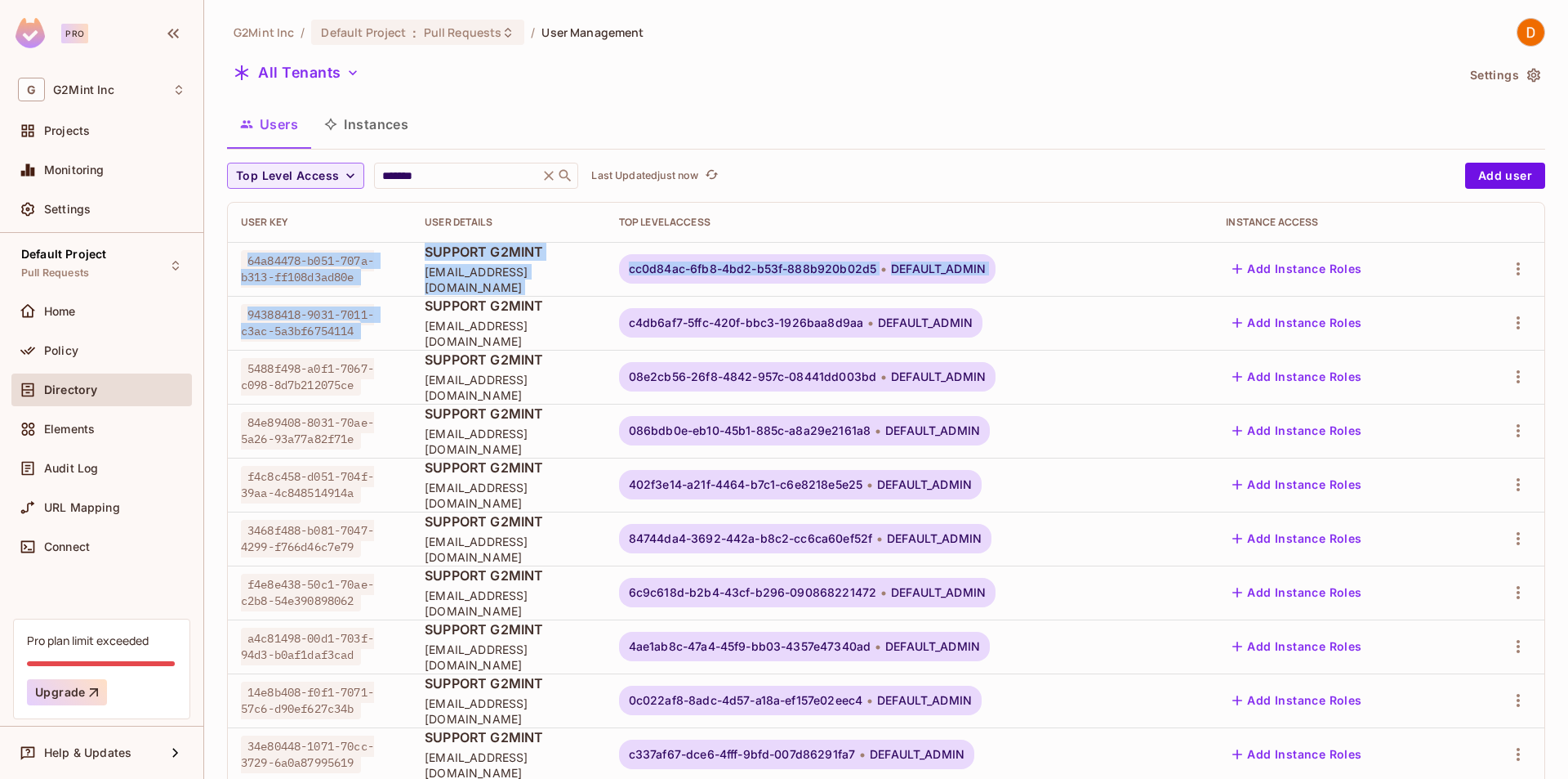
drag, startPoint x: 260, startPoint y: 247, endPoint x: 465, endPoint y: 417, distance: 266.3
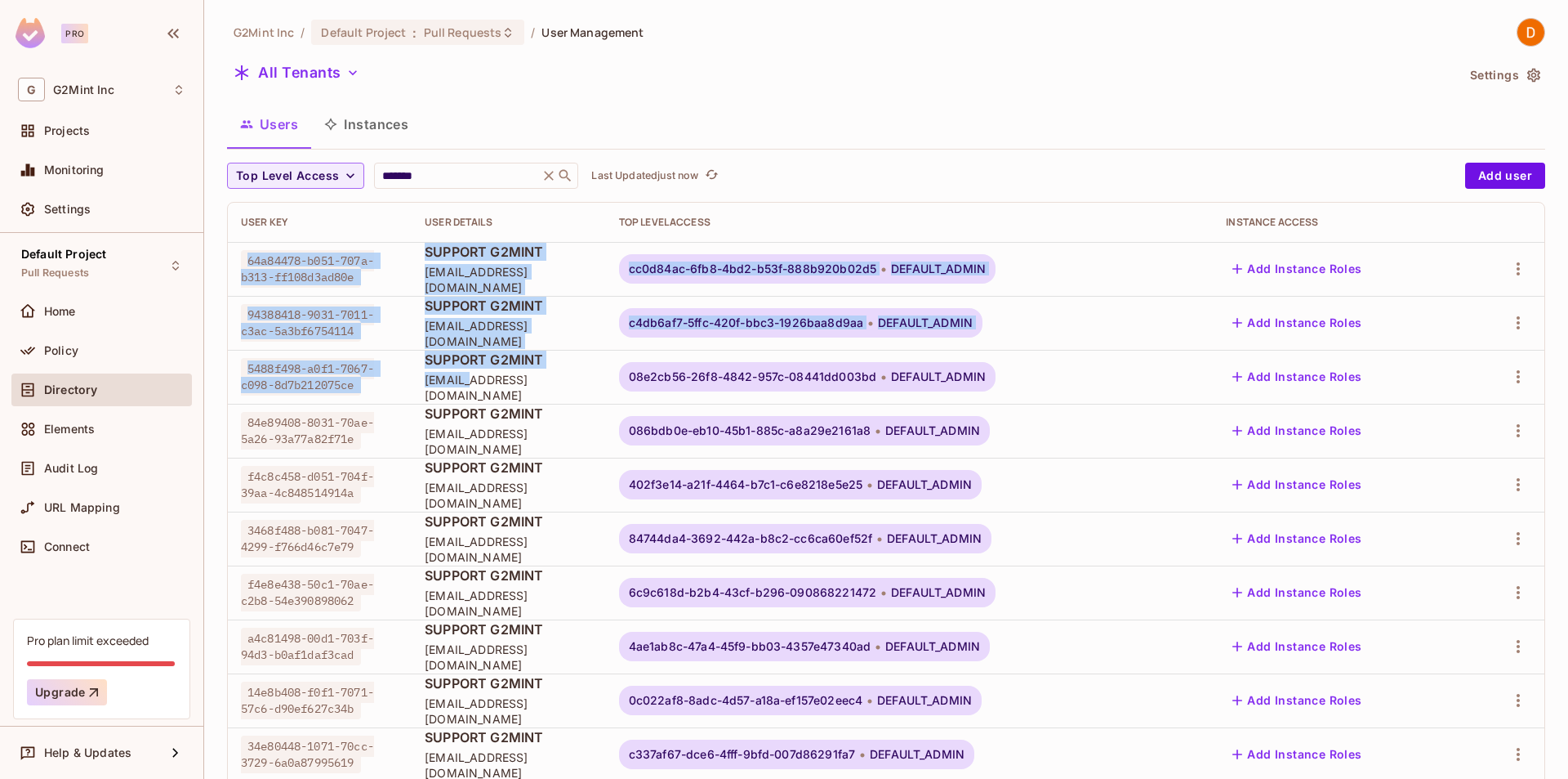
click at [286, 277] on span "64a84478-b051-707a-b313-ff108d3ad80e" at bounding box center [308, 268] width 133 height 37
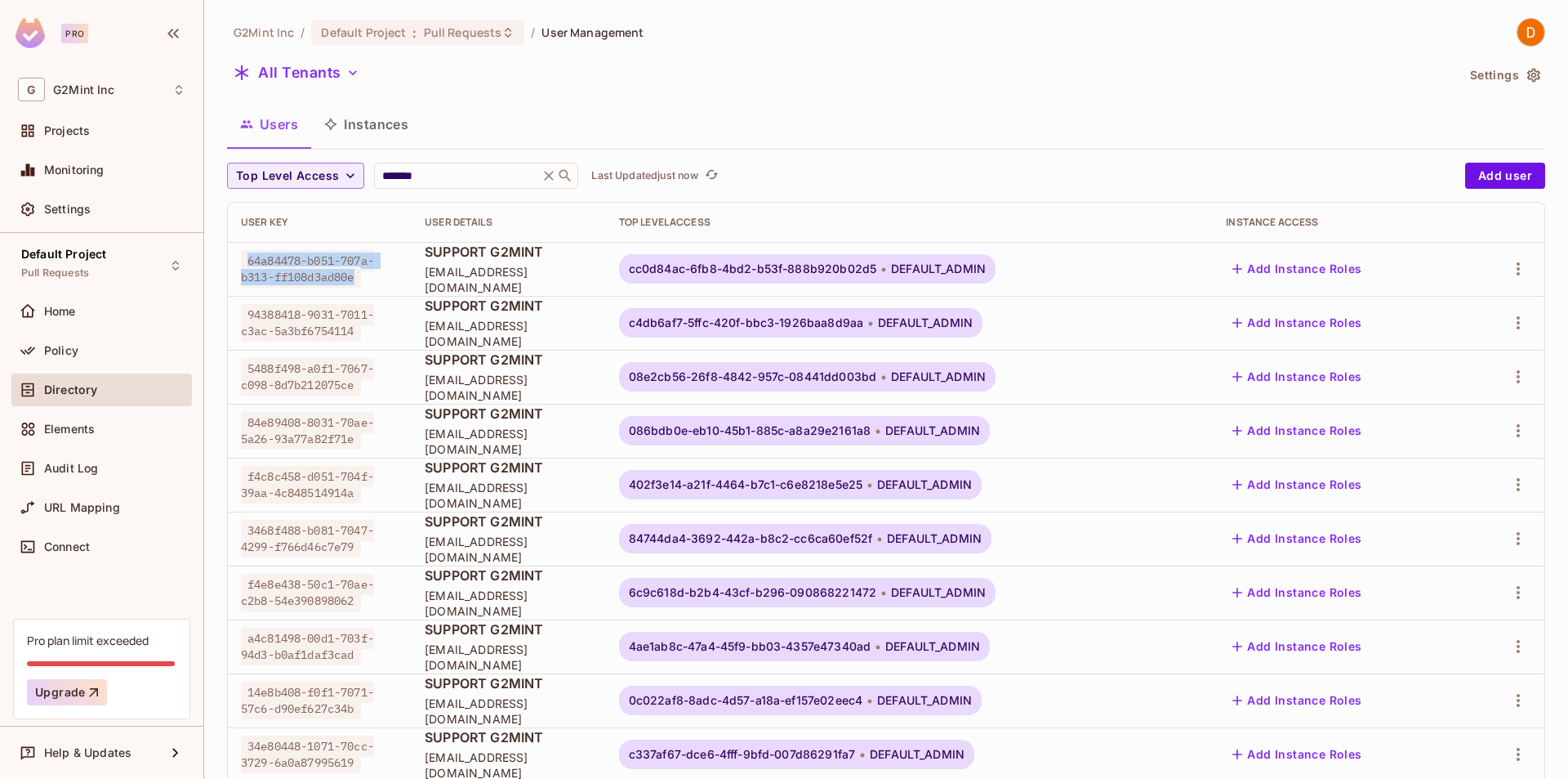
drag, startPoint x: 245, startPoint y: 263, endPoint x: 394, endPoint y: 278, distance: 149.8
click at [394, 279] on td "64a84478-b051-707a-b313-ff108d3ad80e" at bounding box center [319, 269] width 184 height 54
drag, startPoint x: 465, startPoint y: 280, endPoint x: 427, endPoint y: 290, distance: 39.3
click at [429, 278] on span "support@g2mint.com" at bounding box center [508, 279] width 168 height 31
click at [497, 364] on span "SUPPORT G2MINT" at bounding box center [508, 360] width 168 height 18
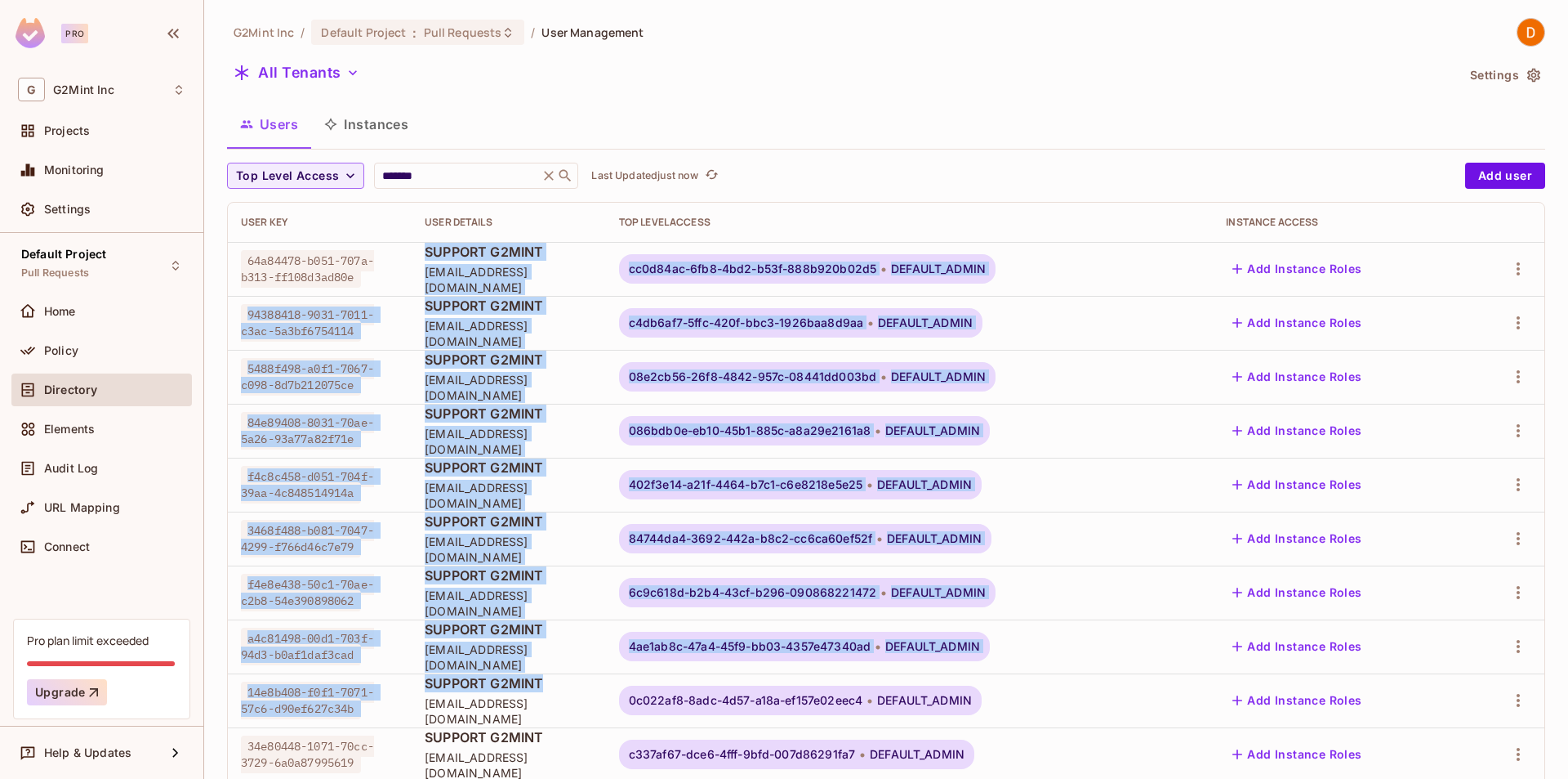
drag, startPoint x: 508, startPoint y: 273, endPoint x: 507, endPoint y: 710, distance: 437.0
click at [498, 474] on span "SUPPORT G2MINT" at bounding box center [508, 468] width 168 height 18
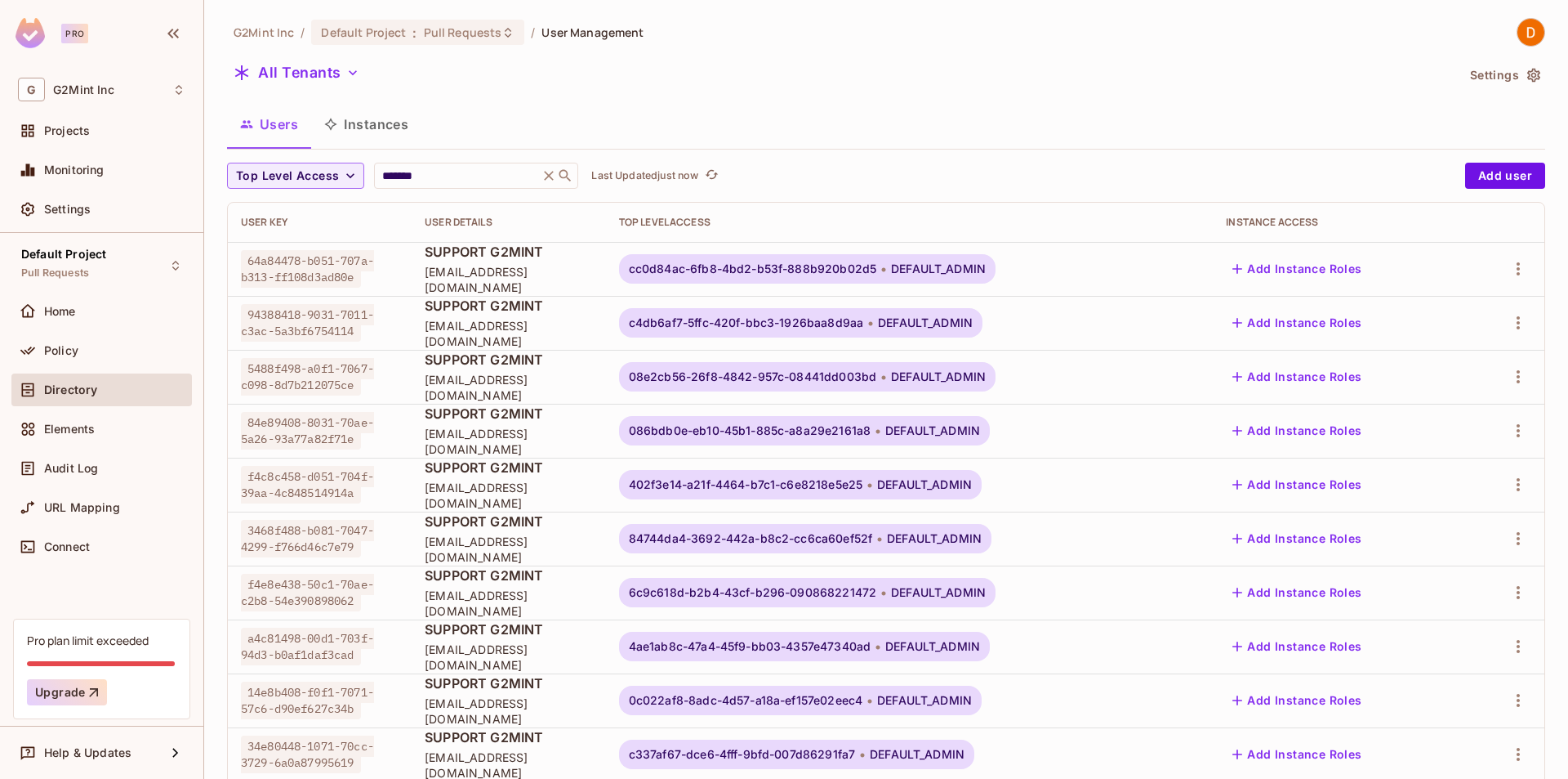
click at [587, 67] on div "All Tenants" at bounding box center [841, 75] width 1228 height 31
drag, startPoint x: 530, startPoint y: 146, endPoint x: 515, endPoint y: 160, distance: 20.5
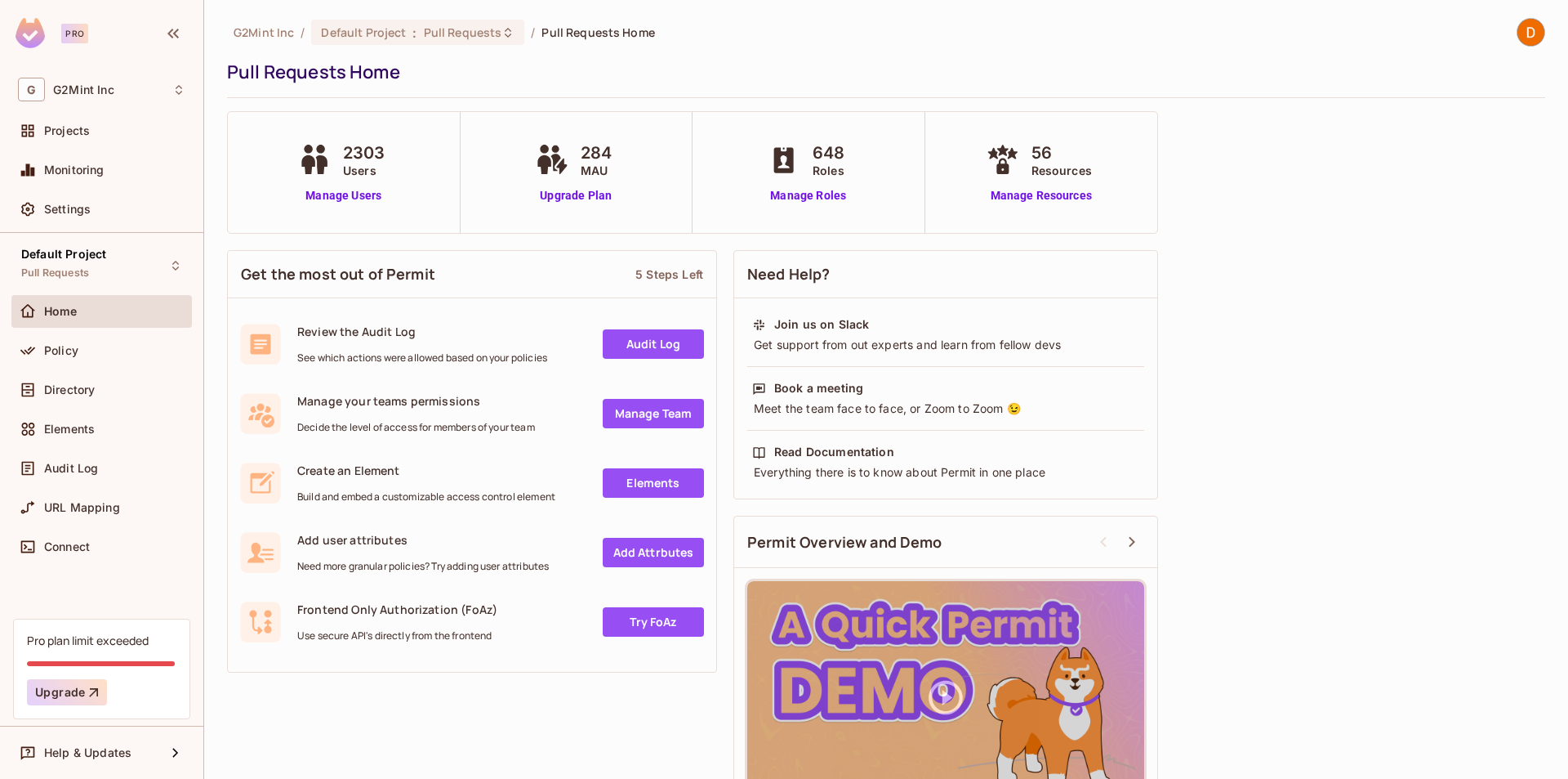
drag, startPoint x: 462, startPoint y: 395, endPoint x: 438, endPoint y: 397, distance: 24.1
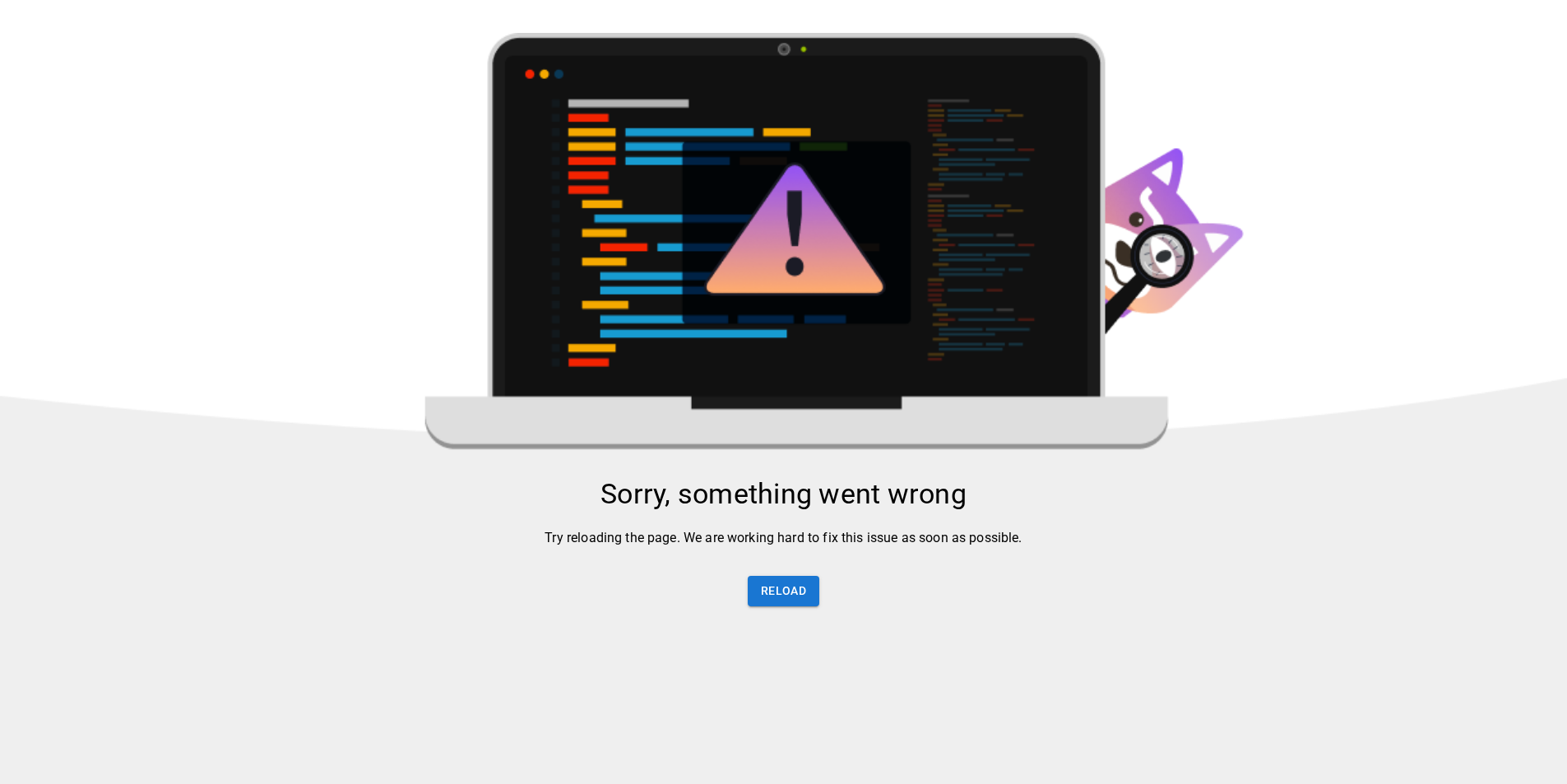
drag, startPoint x: 413, startPoint y: 397, endPoint x: 422, endPoint y: 391, distance: 10.8
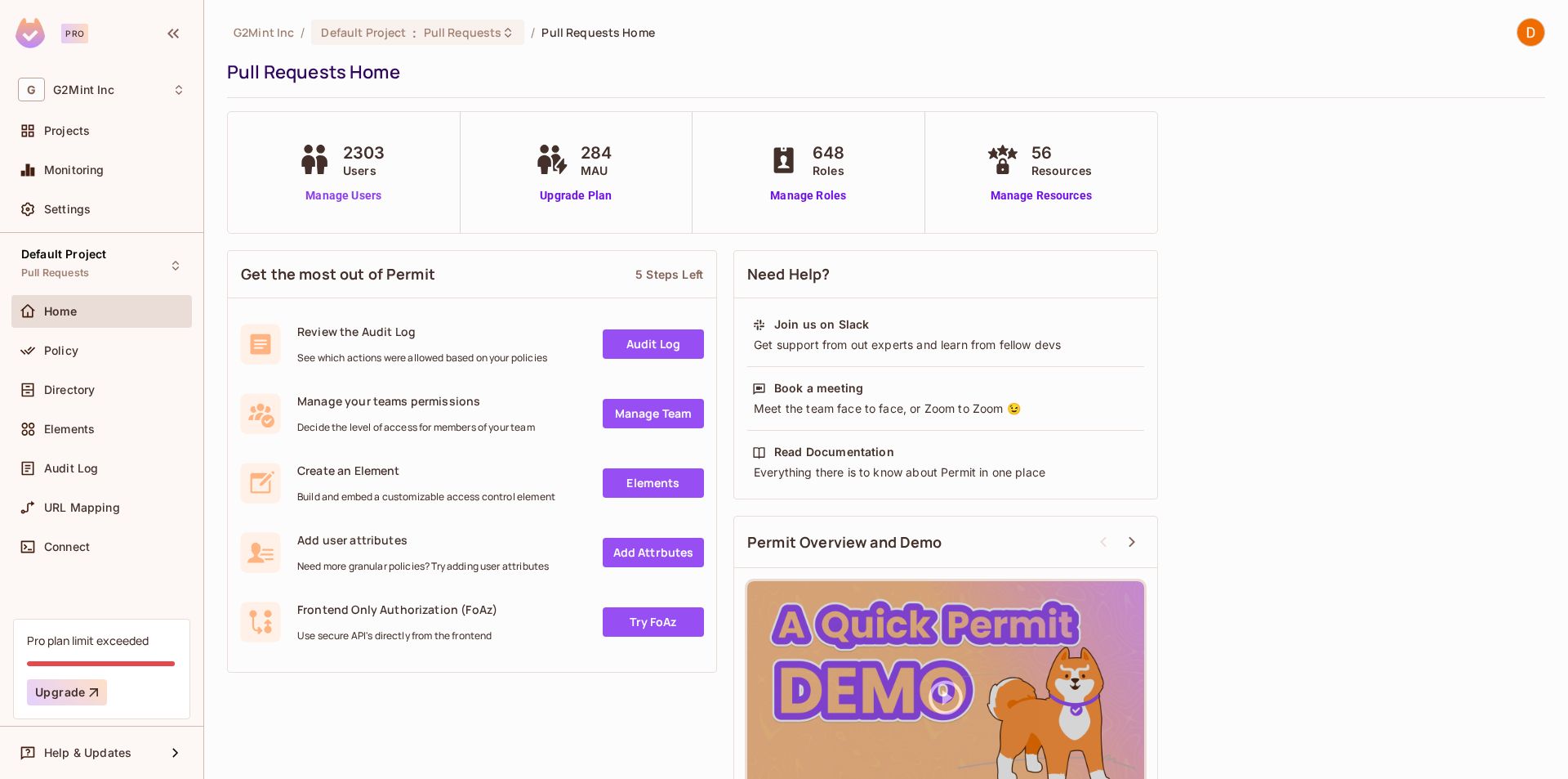
click at [334, 190] on link "Manage Users" at bounding box center [344, 196] width 100 height 17
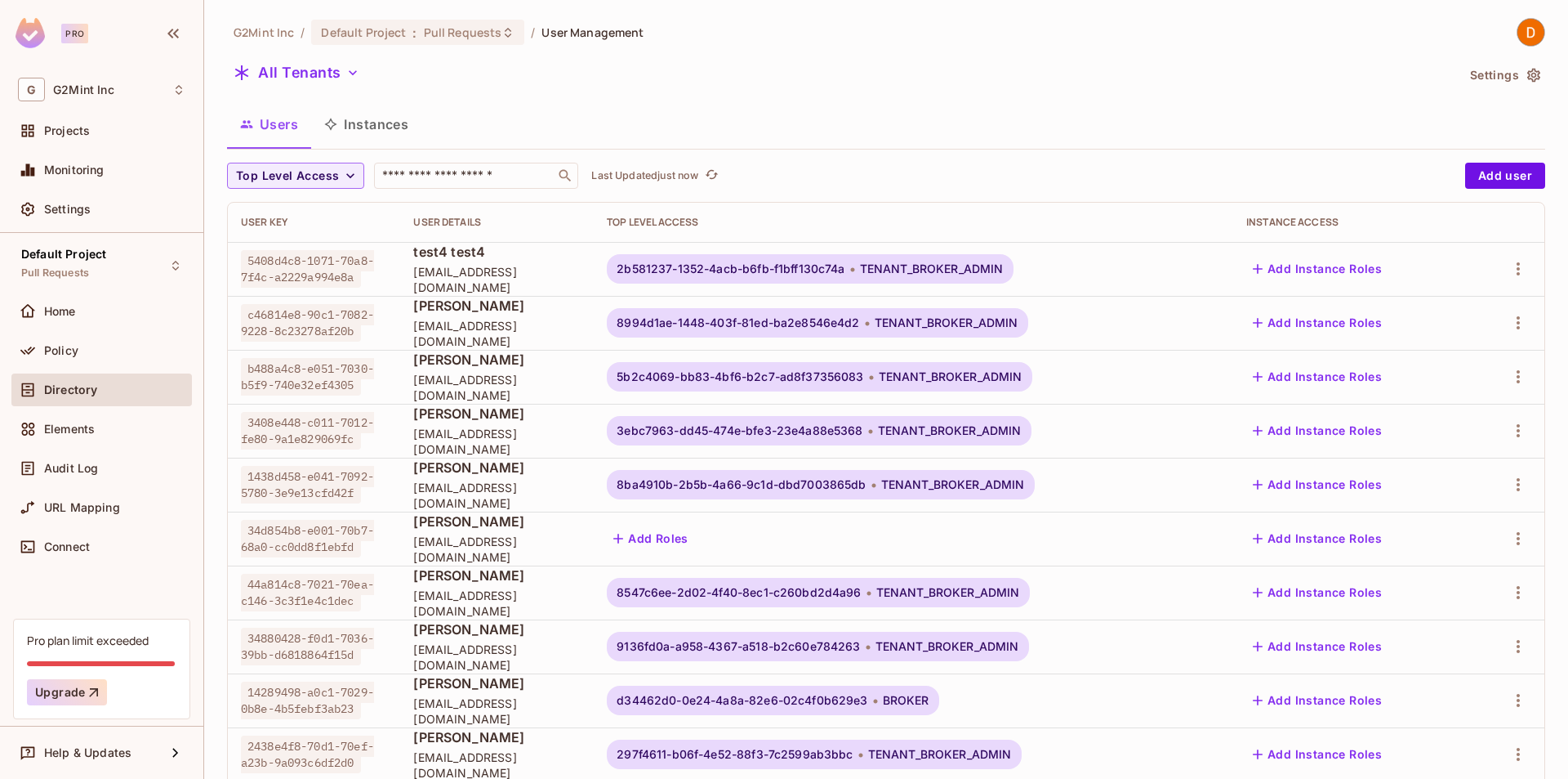
click at [423, 218] on div "User Details" at bounding box center [497, 222] width 167 height 13
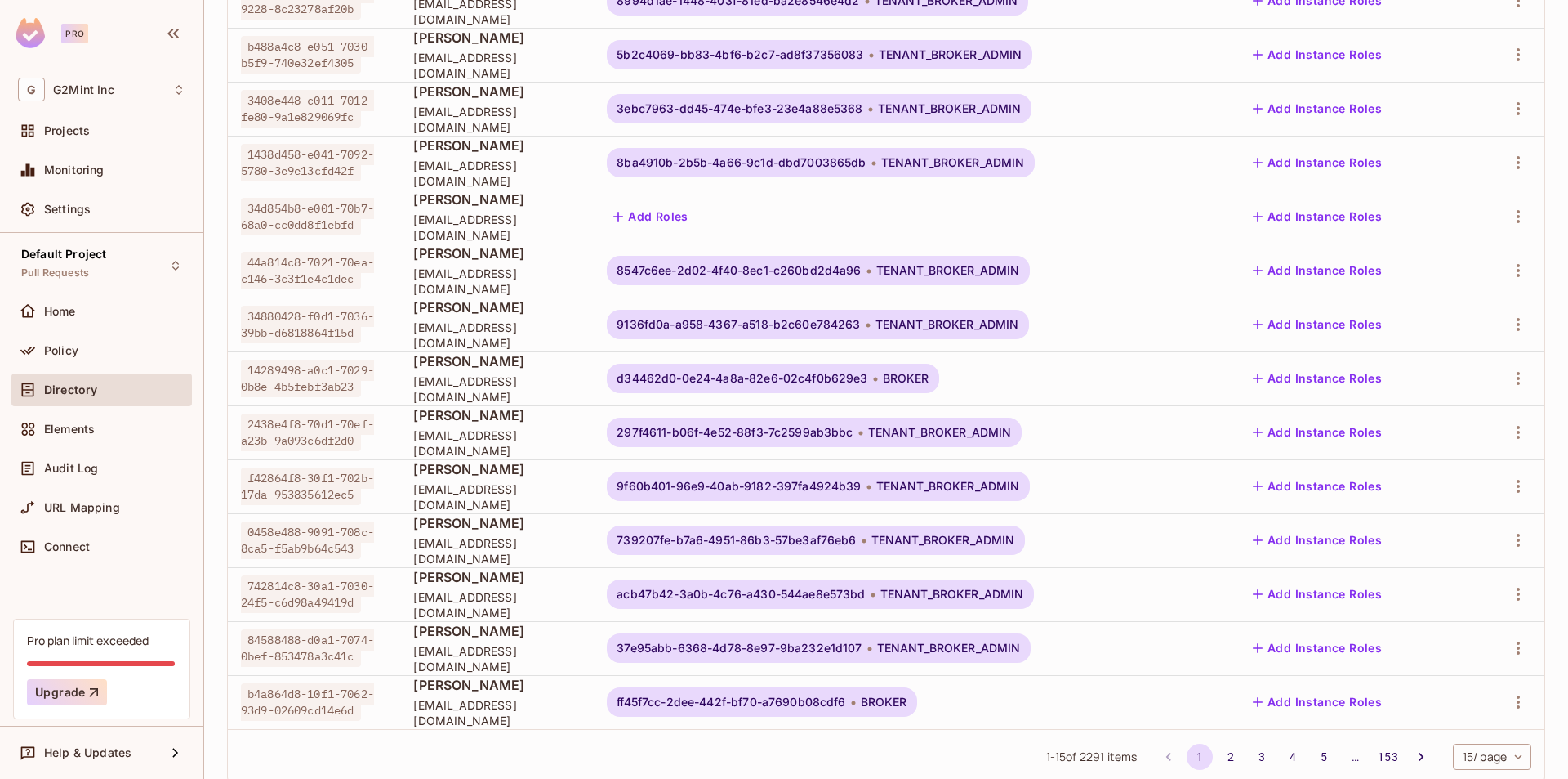
scroll to position [363, 0]
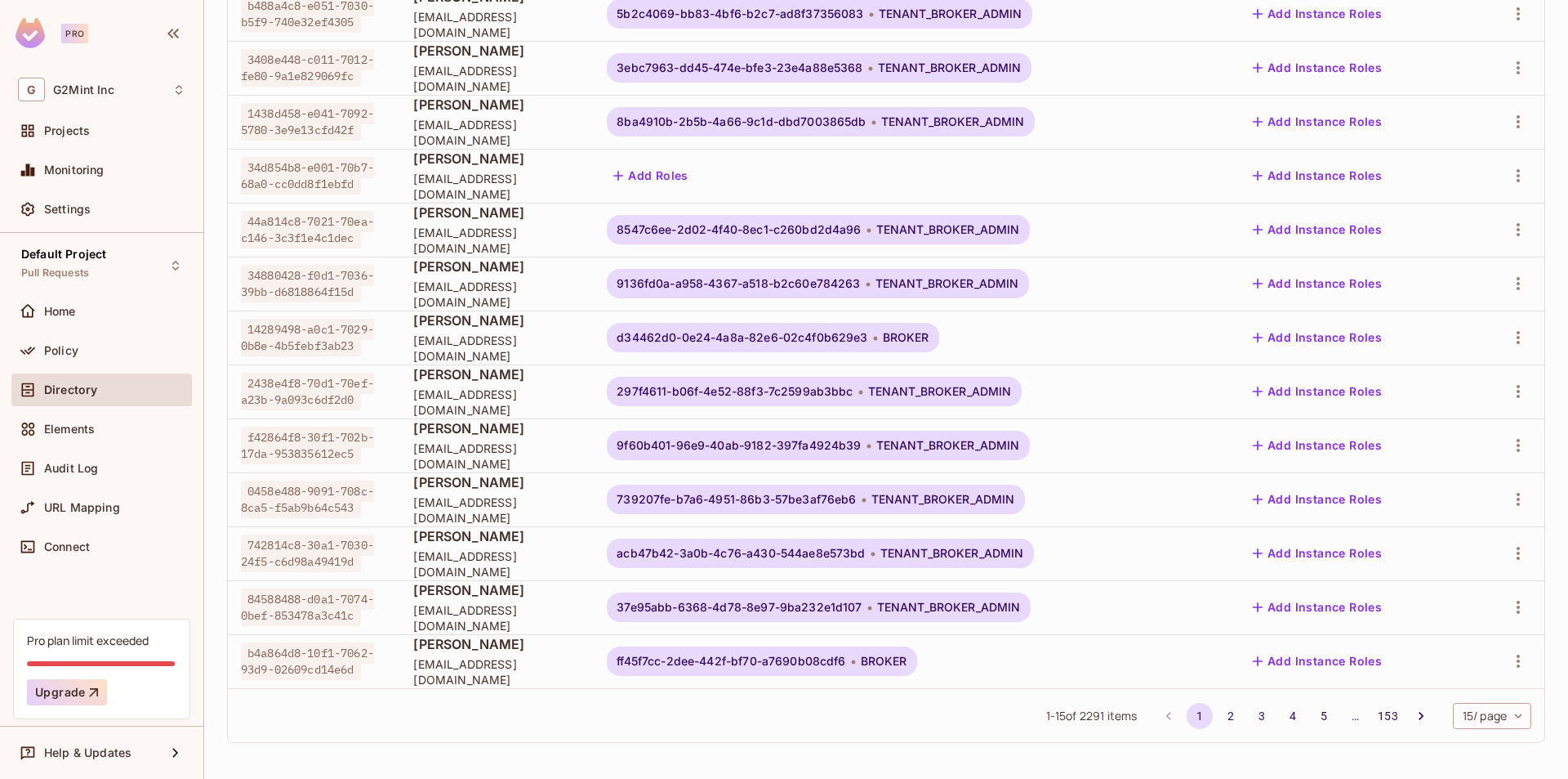
click at [1218, 715] on button "2" at bounding box center [1230, 715] width 26 height 26
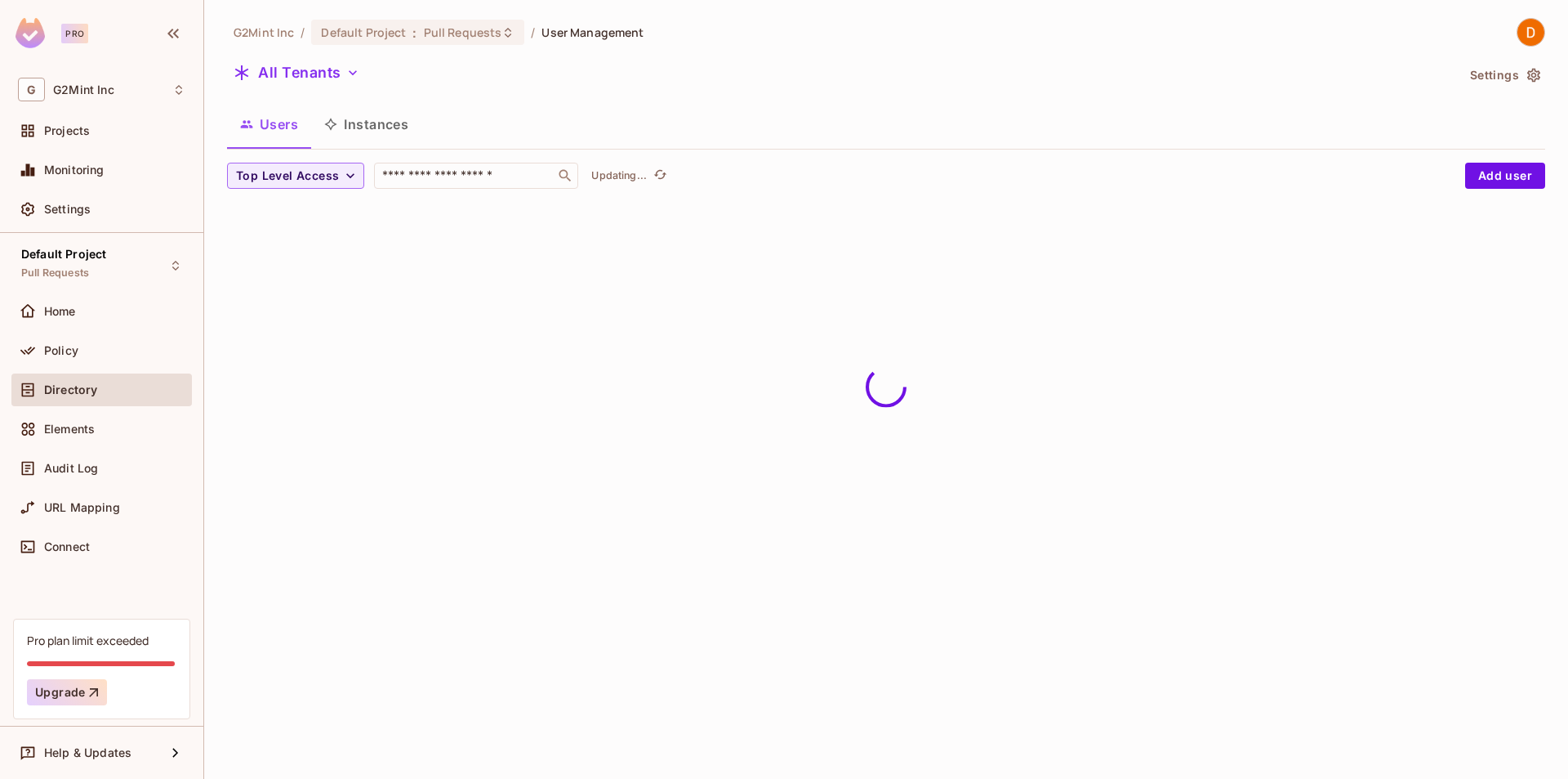
scroll to position [0, 0]
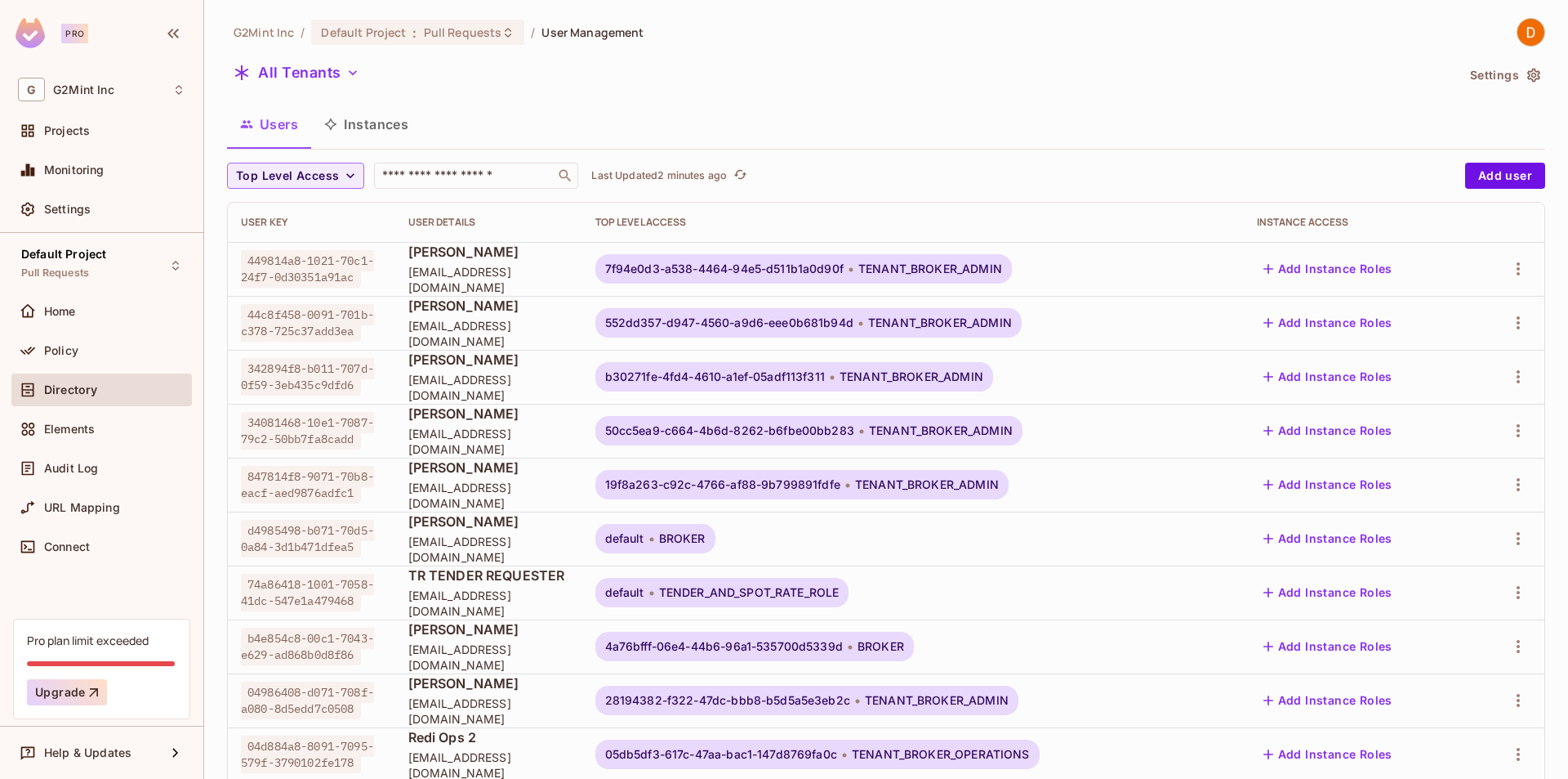
click at [24, 38] on img at bounding box center [30, 33] width 29 height 30
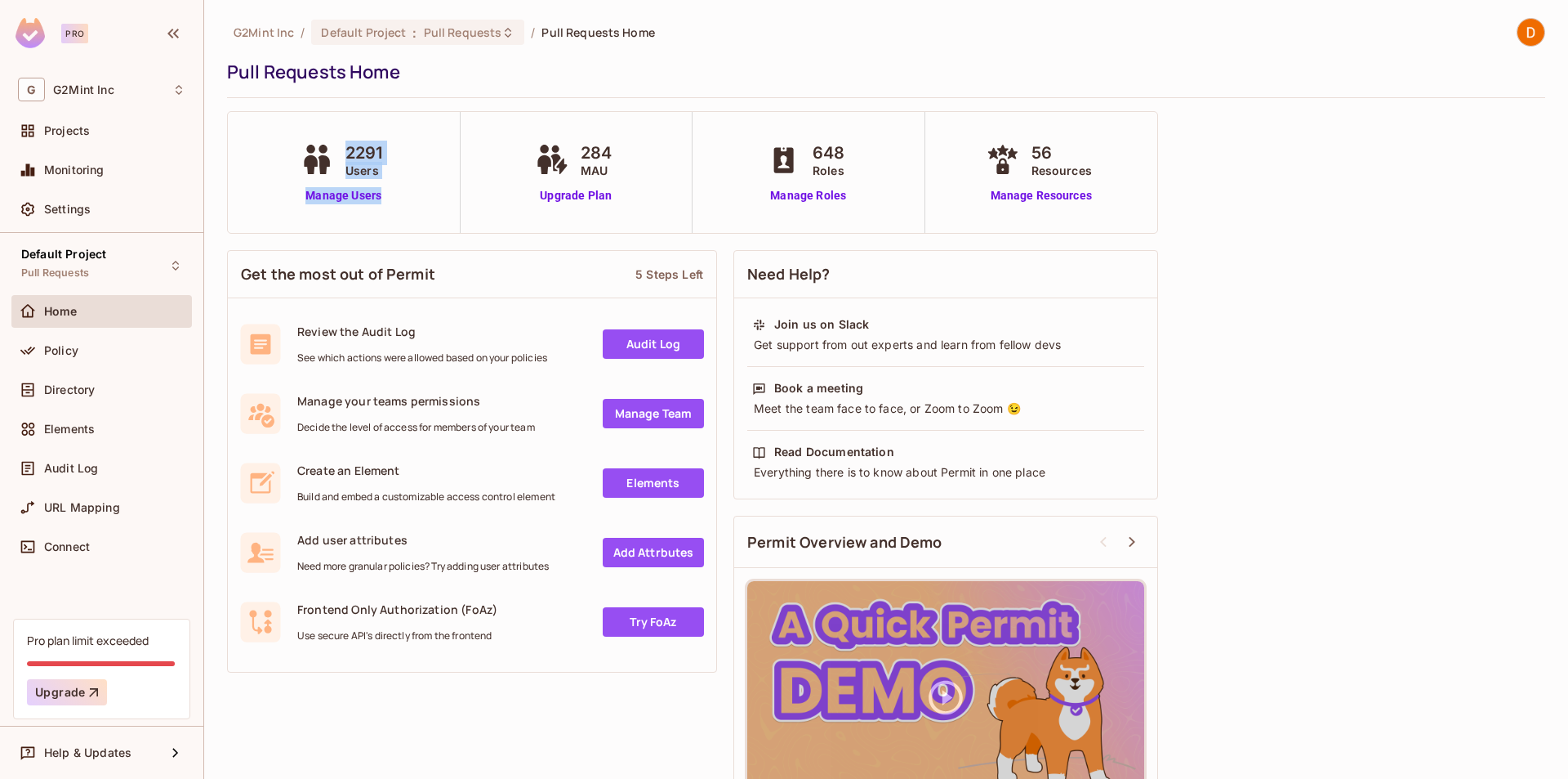
drag, startPoint x: 413, startPoint y: 203, endPoint x: 223, endPoint y: 147, distance: 198.1
click at [237, 156] on div "2291 Users Manage Users" at bounding box center [344, 171] width 233 height 121
click at [1282, 239] on div "G2Mint Inc / Default Project : Pull Requests / Pull Requests Home Pull Requests…" at bounding box center [886, 429] width 1318 height 823
click at [56, 392] on span "Directory" at bounding box center [69, 390] width 51 height 13
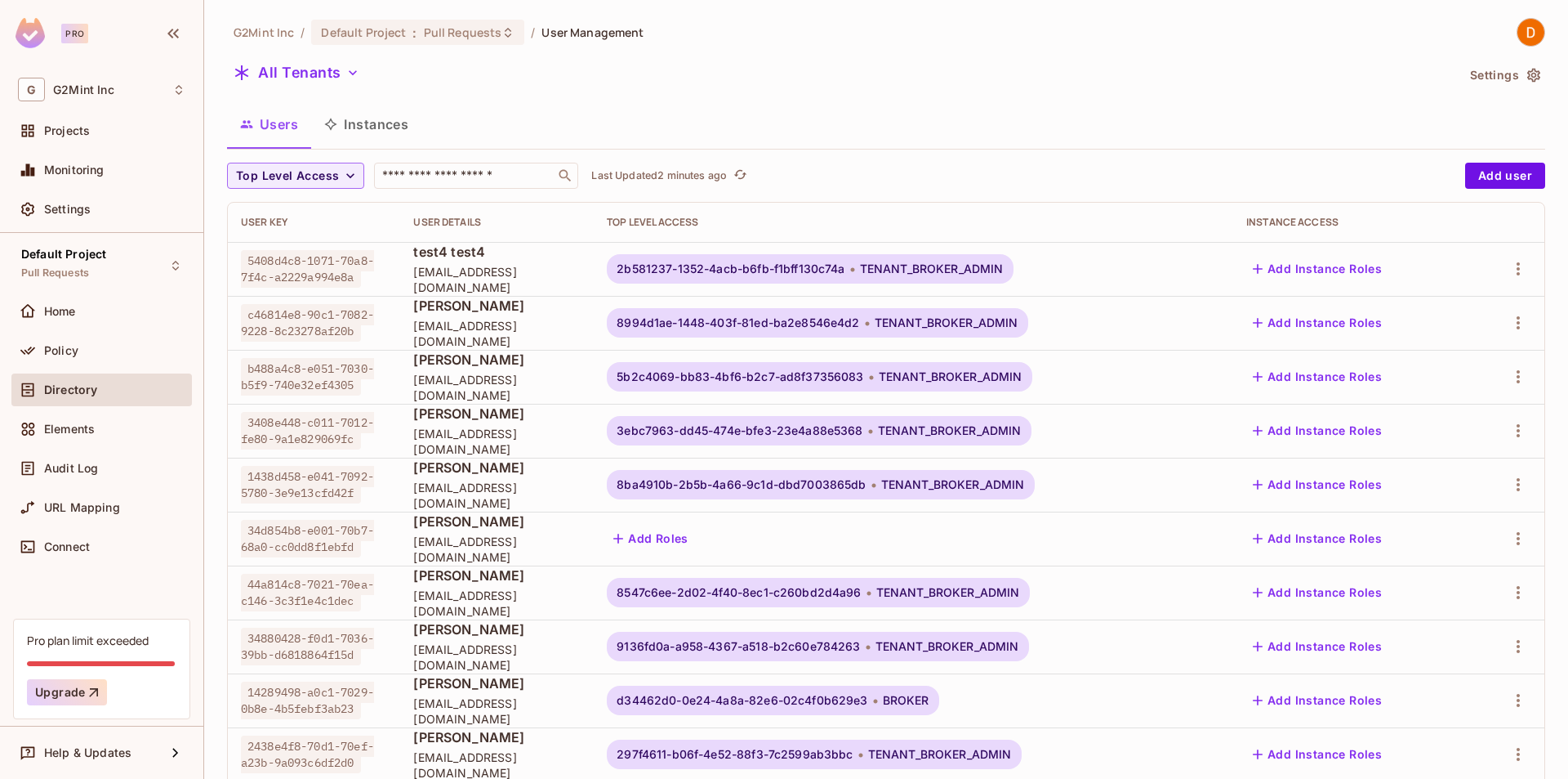
click at [63, 381] on div "Directory" at bounding box center [101, 390] width 167 height 20
click at [87, 141] on div "Projects" at bounding box center [101, 130] width 181 height 32
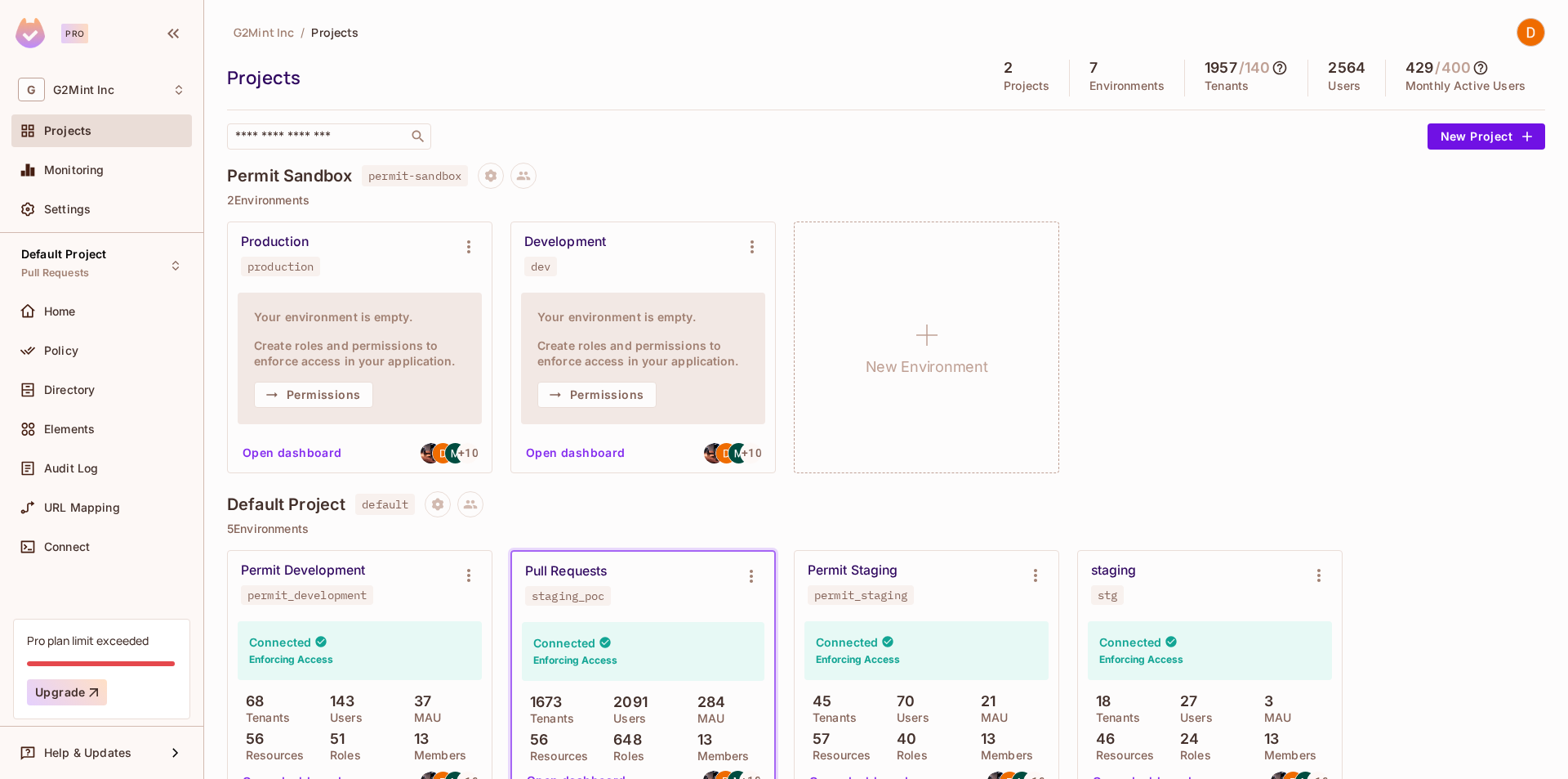
click at [307, 172] on h4 "Permit Sandbox" at bounding box center [289, 176] width 125 height 20
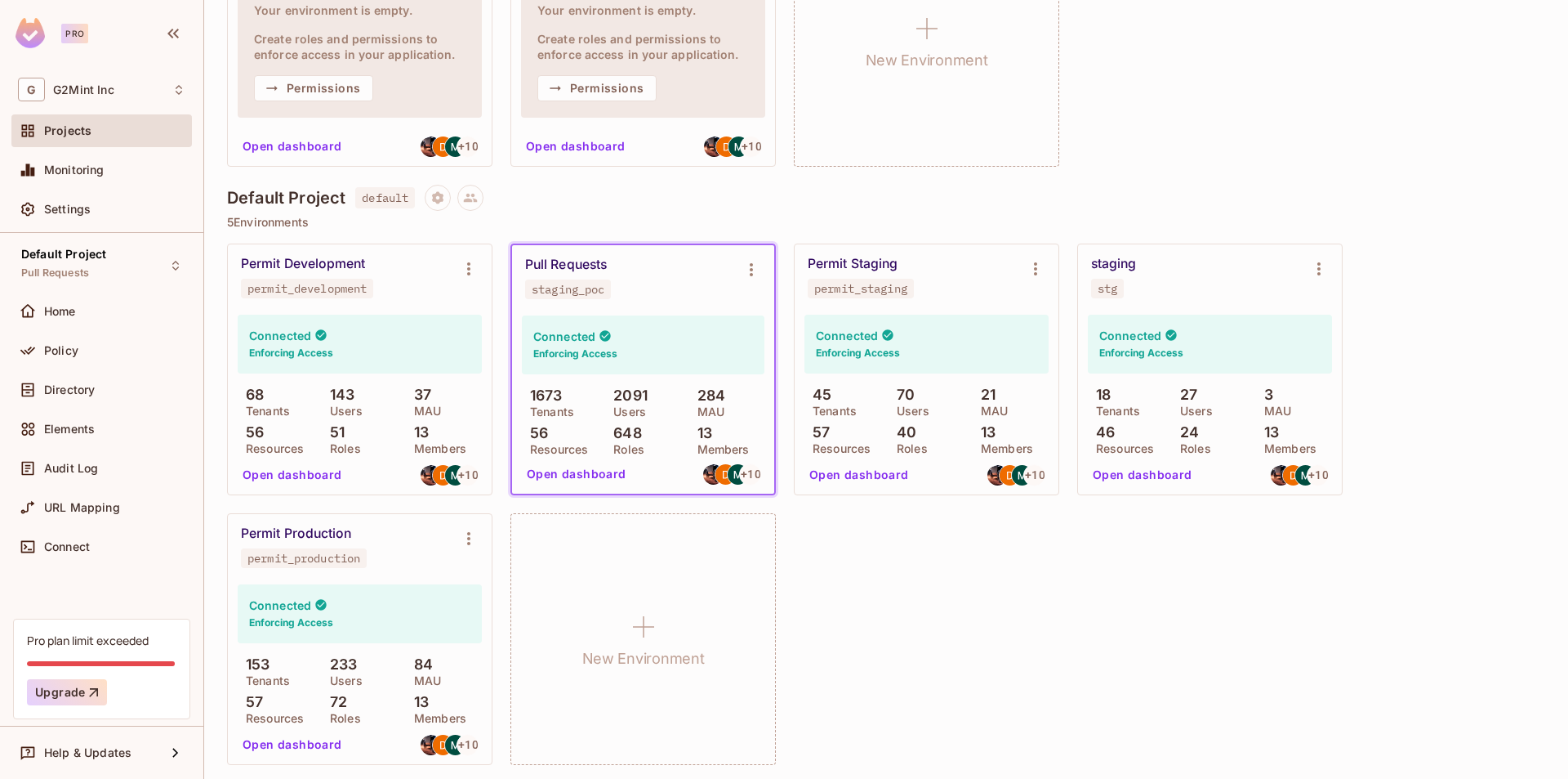
scroll to position [310, 0]
